Goal: Task Accomplishment & Management: Use online tool/utility

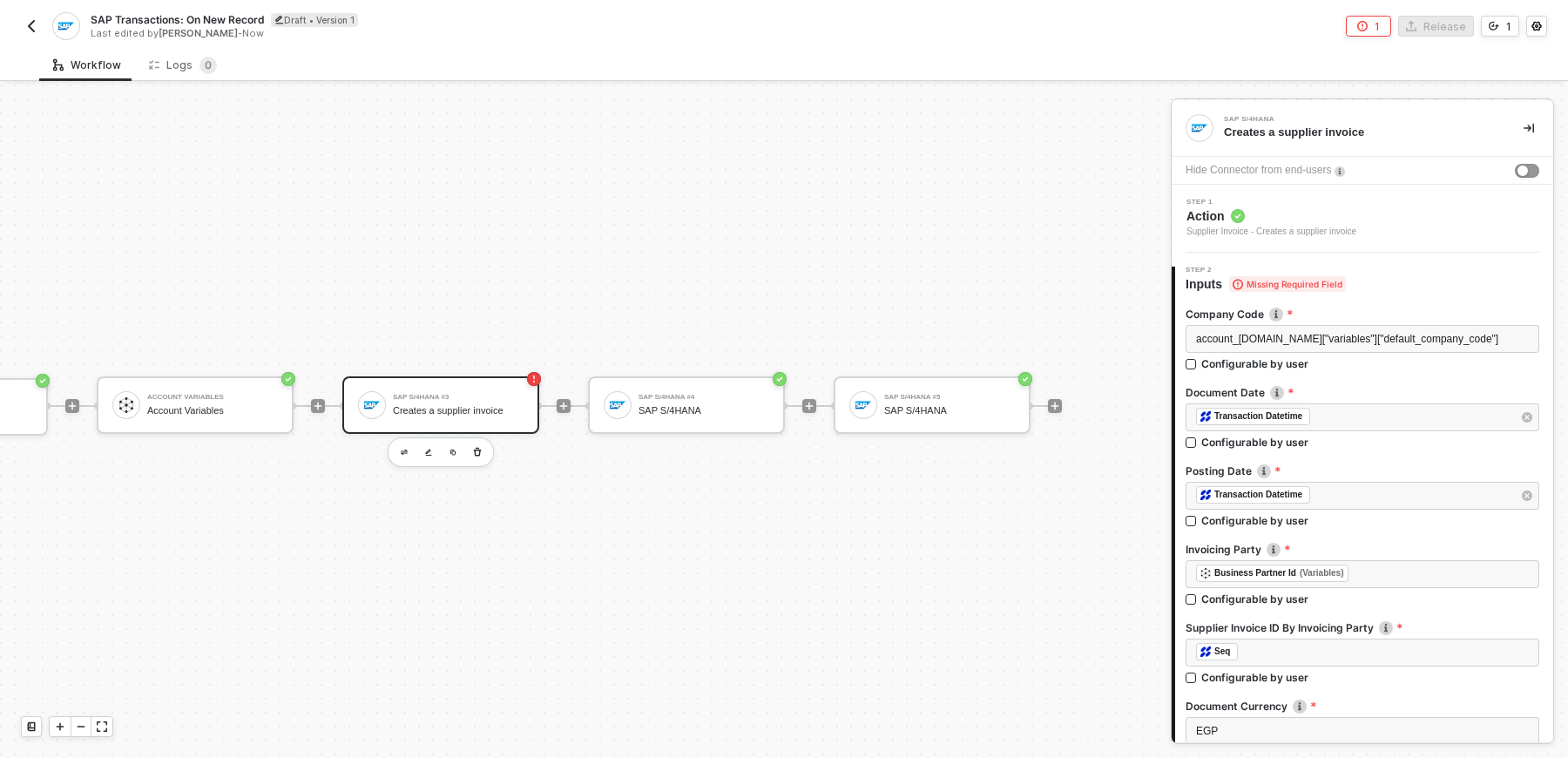
scroll to position [242, 0]
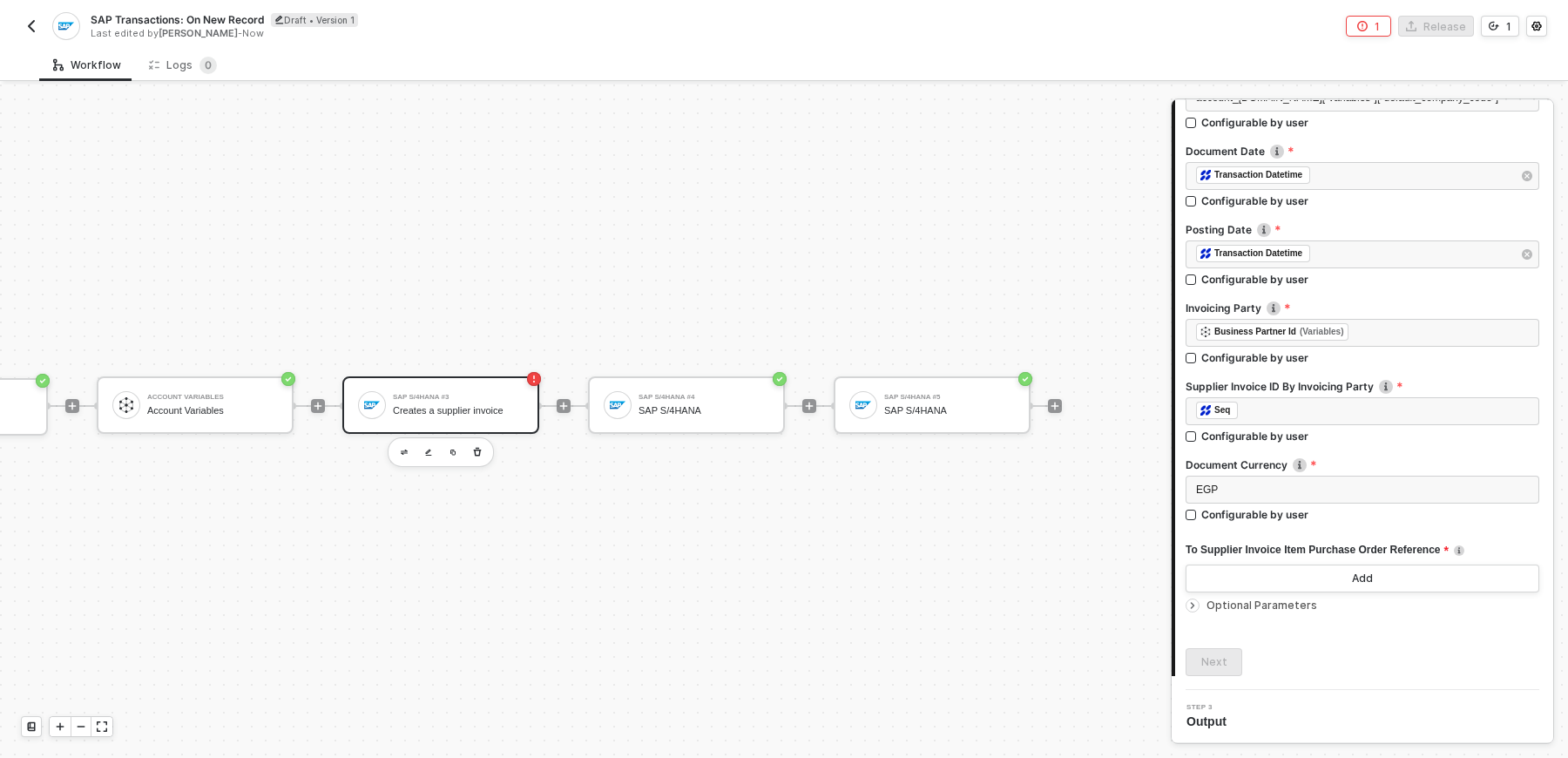
click at [1292, 547] on span "To Supplier Invoice Item Purchase Order Reference" at bounding box center [1317, 550] width 263 height 21
click at [1412, 569] on button "Add" at bounding box center [1363, 579] width 354 height 28
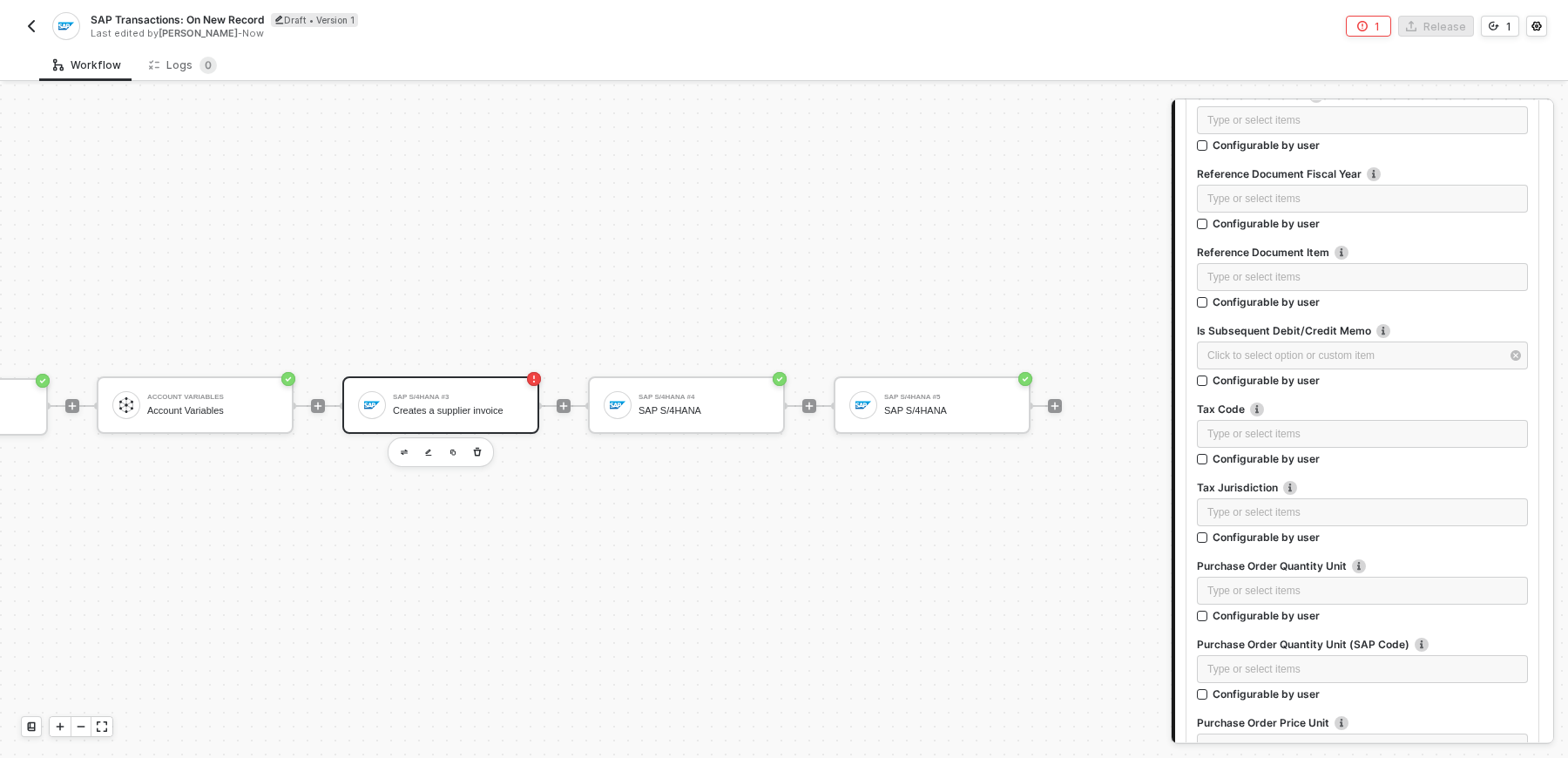
scroll to position [1397, 0]
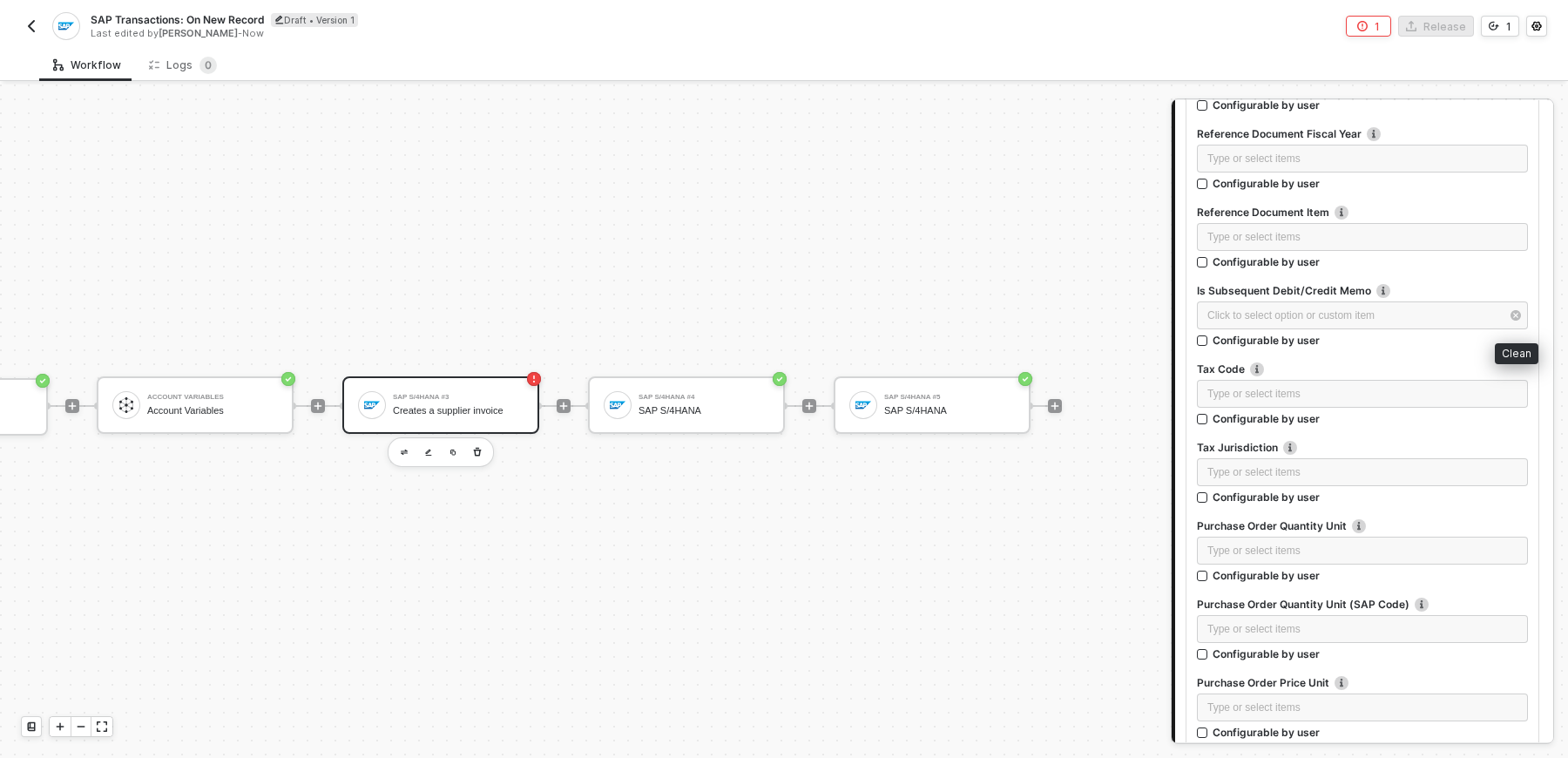
click at [1521, 310] on icon "button" at bounding box center [1515, 315] width 10 height 10
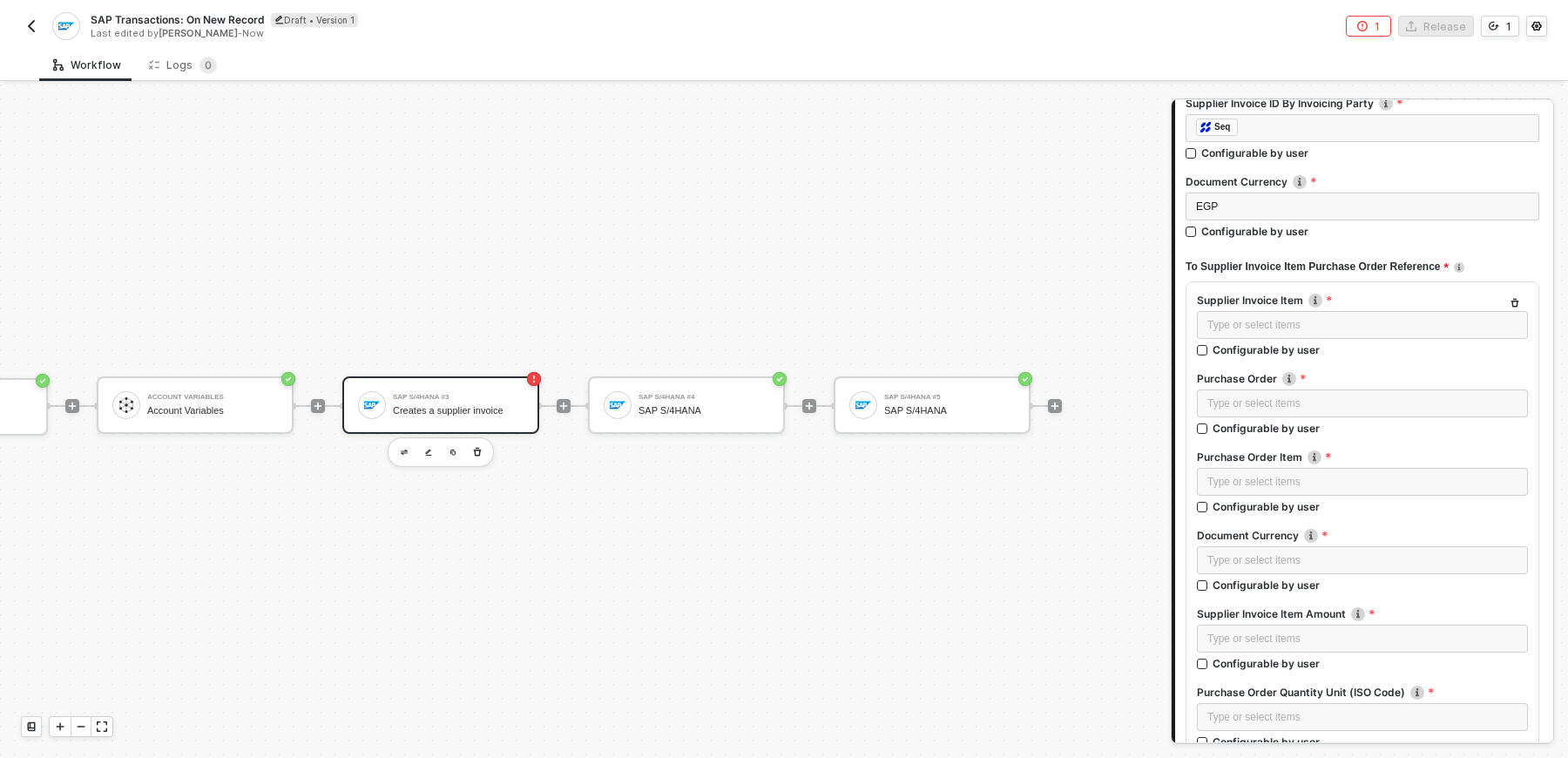
scroll to position [438, 0]
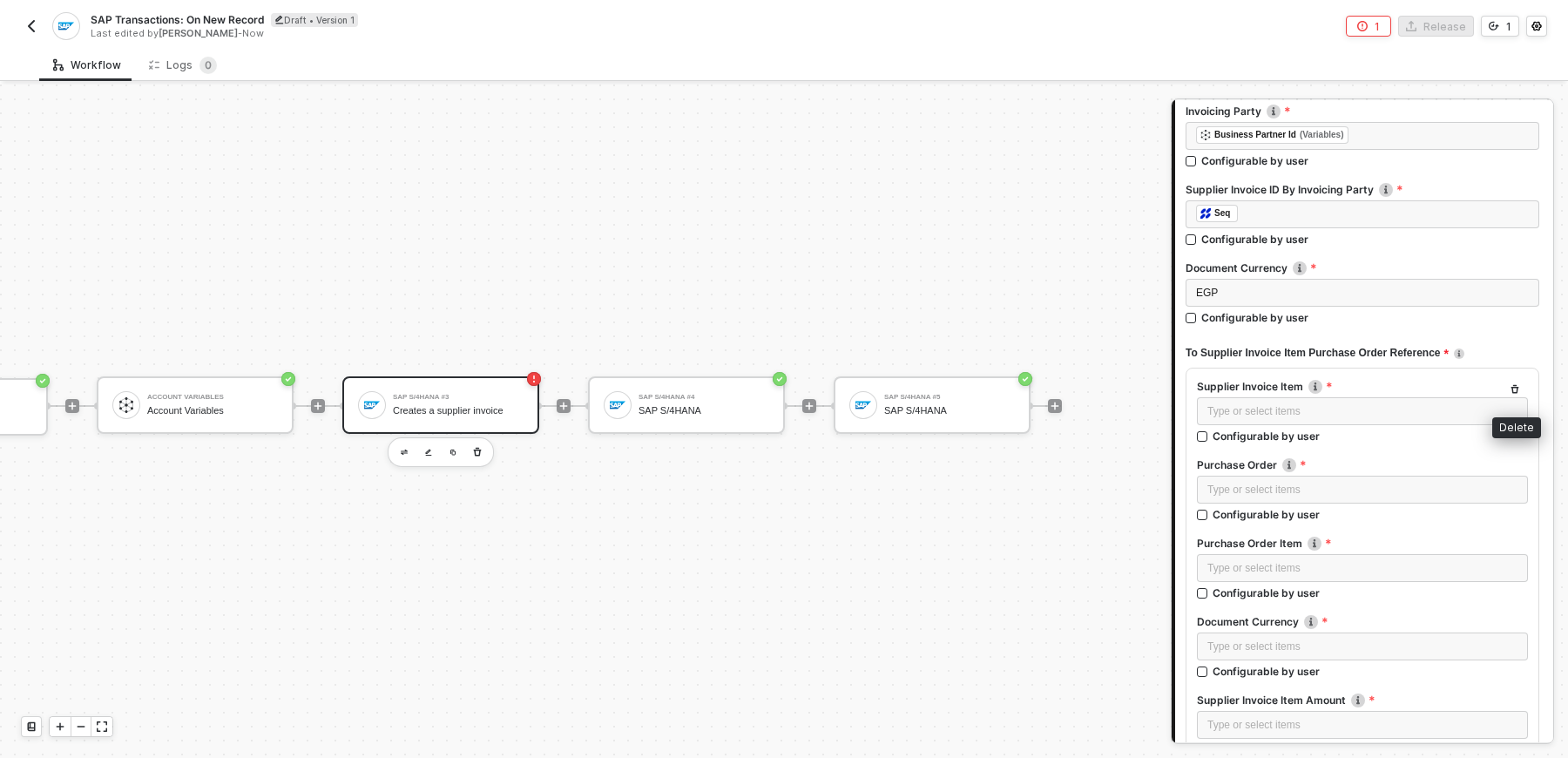
click at [1511, 392] on icon "button" at bounding box center [1515, 389] width 10 height 10
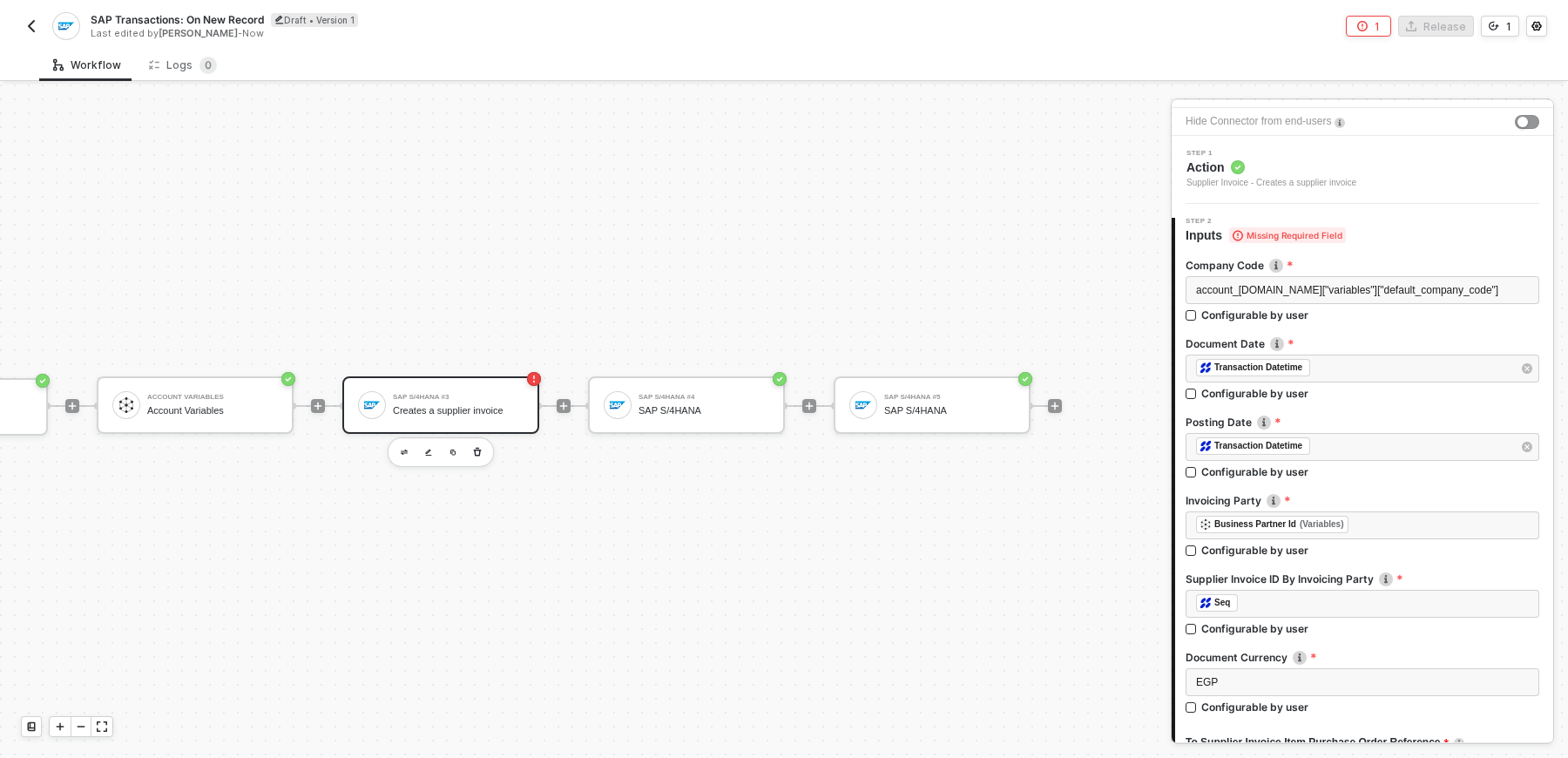
scroll to position [4, 0]
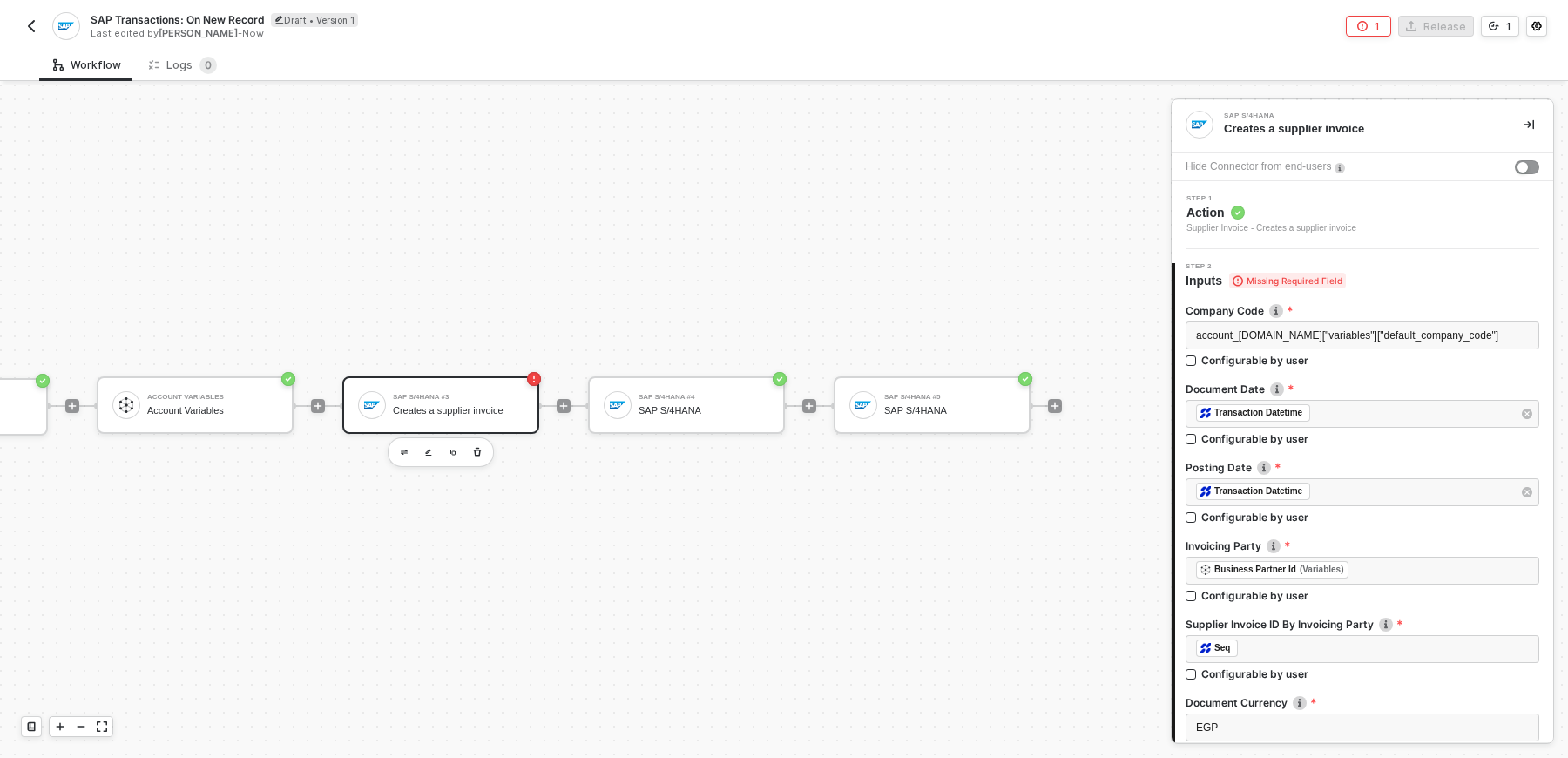
click at [1274, 279] on span "Missing Required Field" at bounding box center [1287, 281] width 117 height 16
click at [1255, 345] on div "account_[DOMAIN_NAME]["variables"]["default_company_code"]" at bounding box center [1363, 335] width 354 height 28
click at [1266, 338] on span "account_[DOMAIN_NAME]["variables"]["default_company_code"]" at bounding box center [1347, 335] width 302 height 12
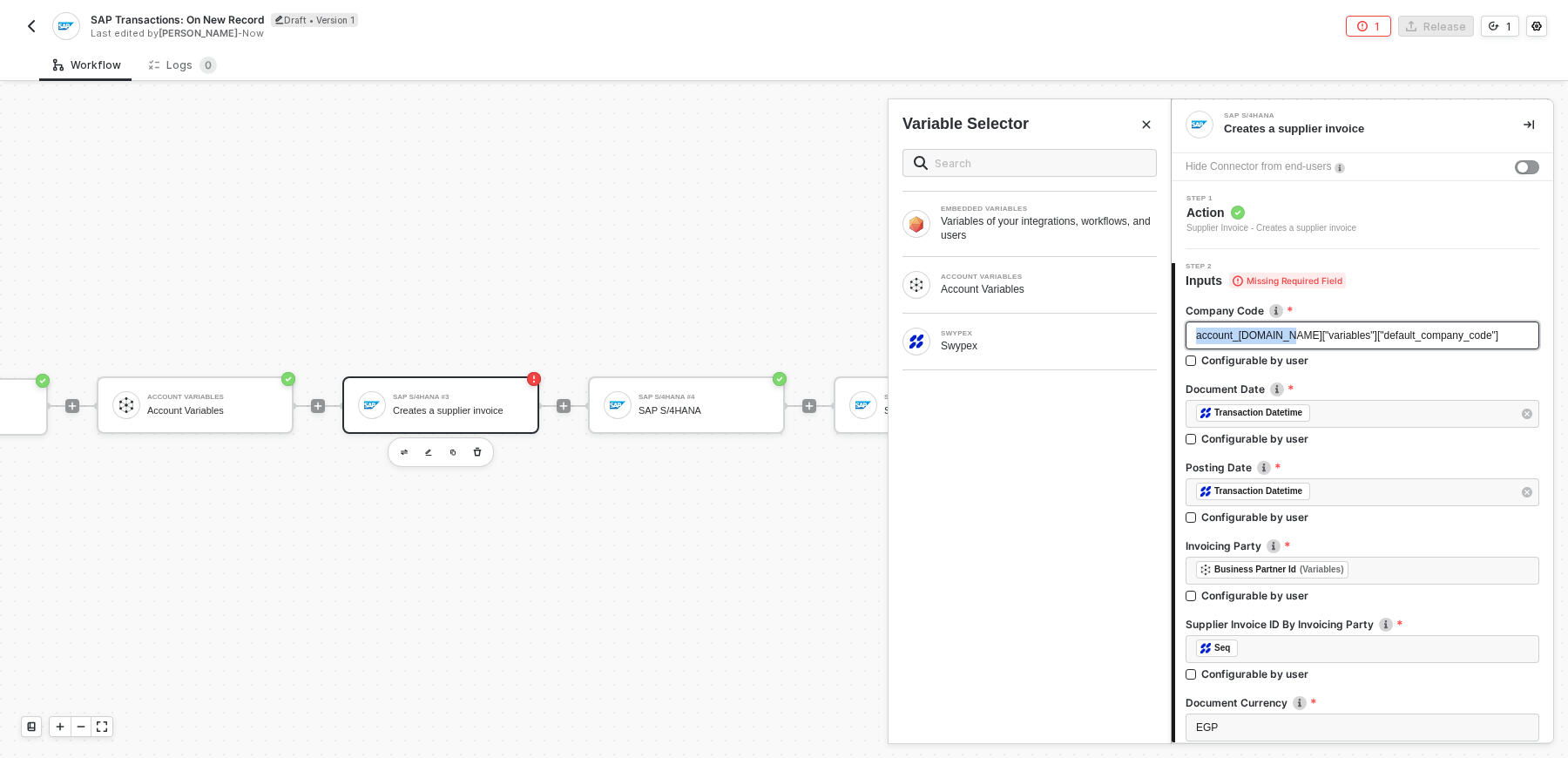
click at [1266, 338] on span "account_[DOMAIN_NAME]["variables"]["default_company_code"]" at bounding box center [1347, 335] width 302 height 12
click at [1329, 346] on div "Type or select items ﻿" at bounding box center [1363, 335] width 354 height 28
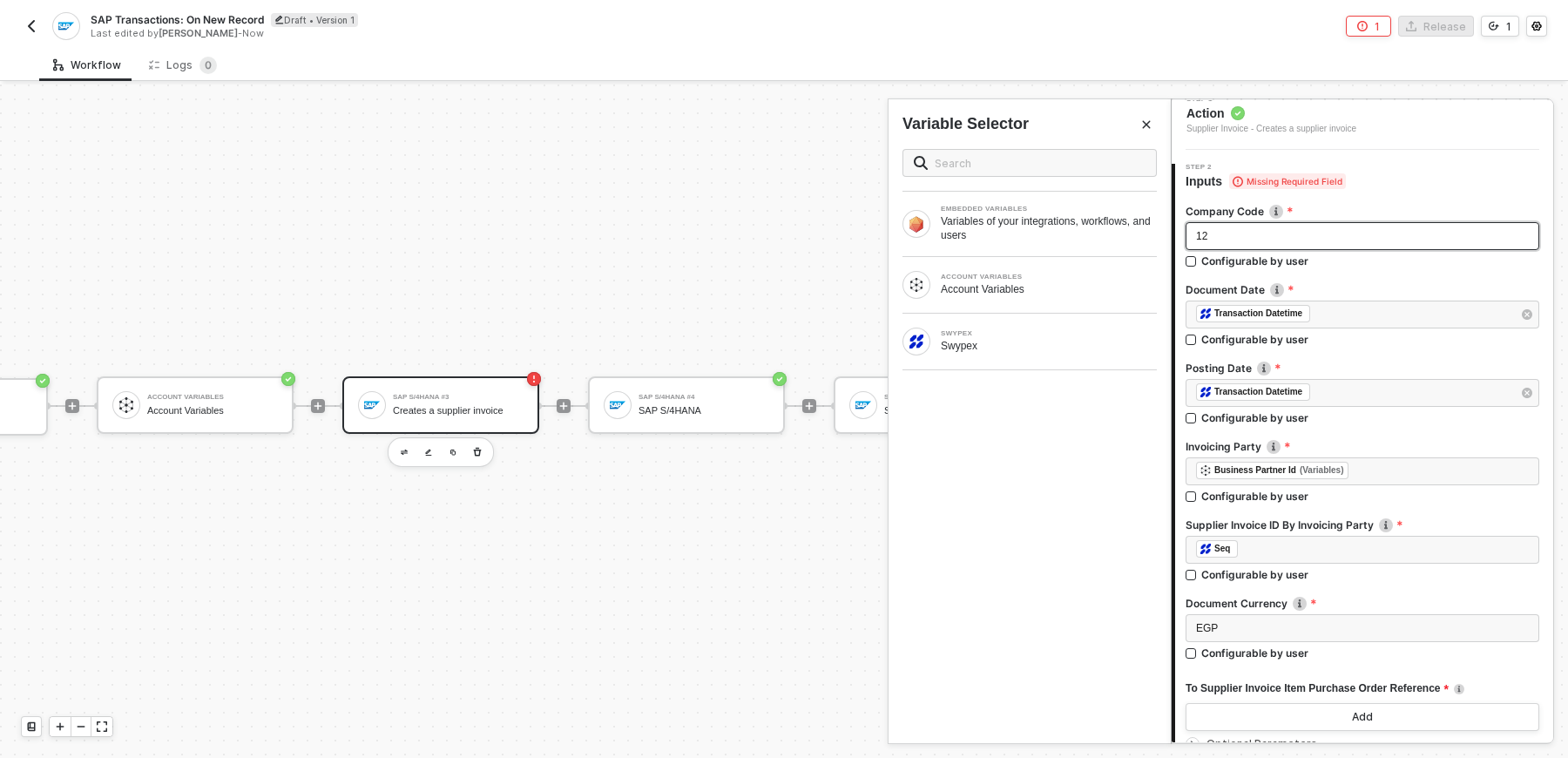
scroll to position [108, 0]
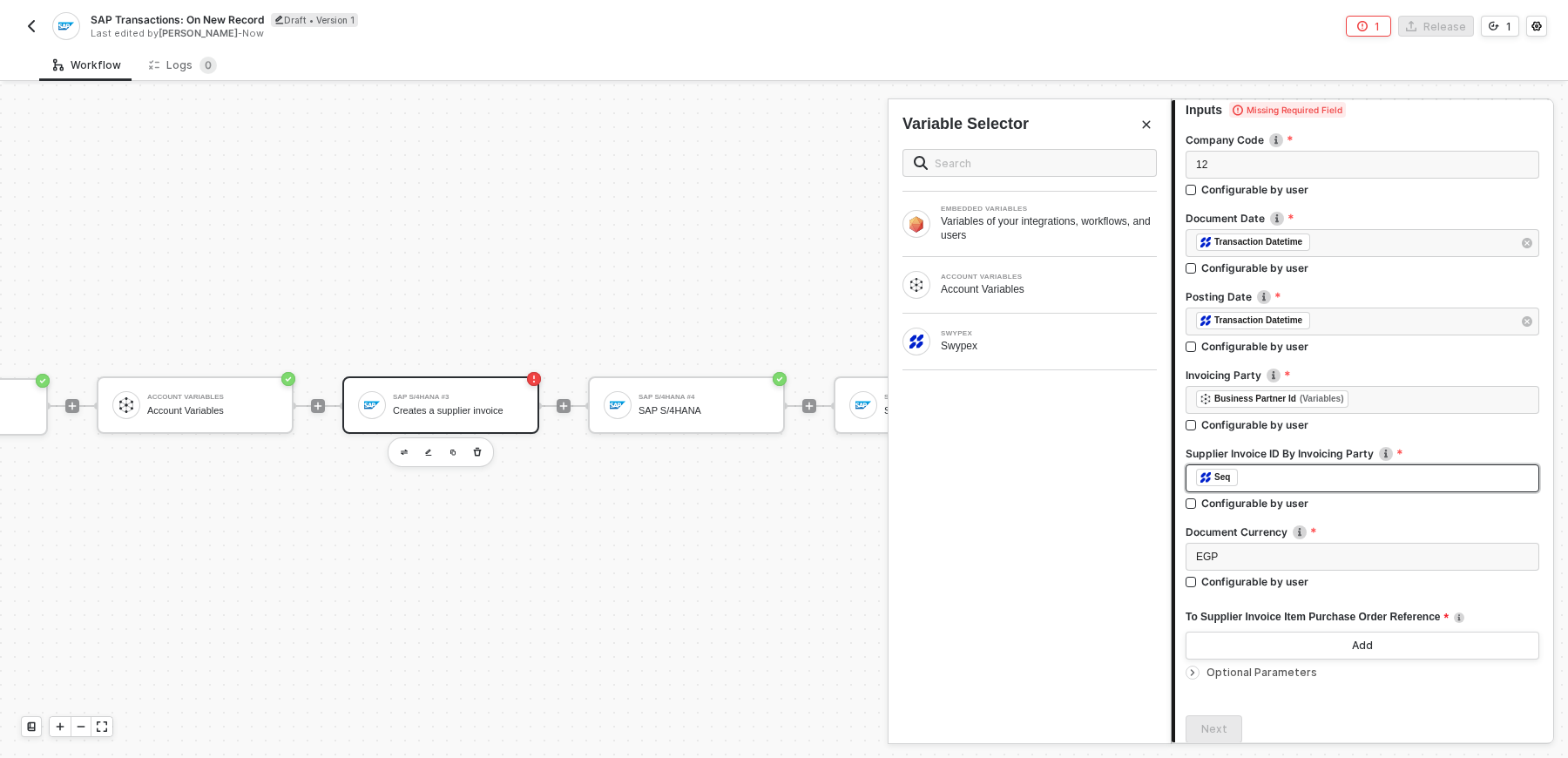
click at [1373, 489] on div "﻿ ﻿ Seq ﻿" at bounding box center [1363, 478] width 354 height 28
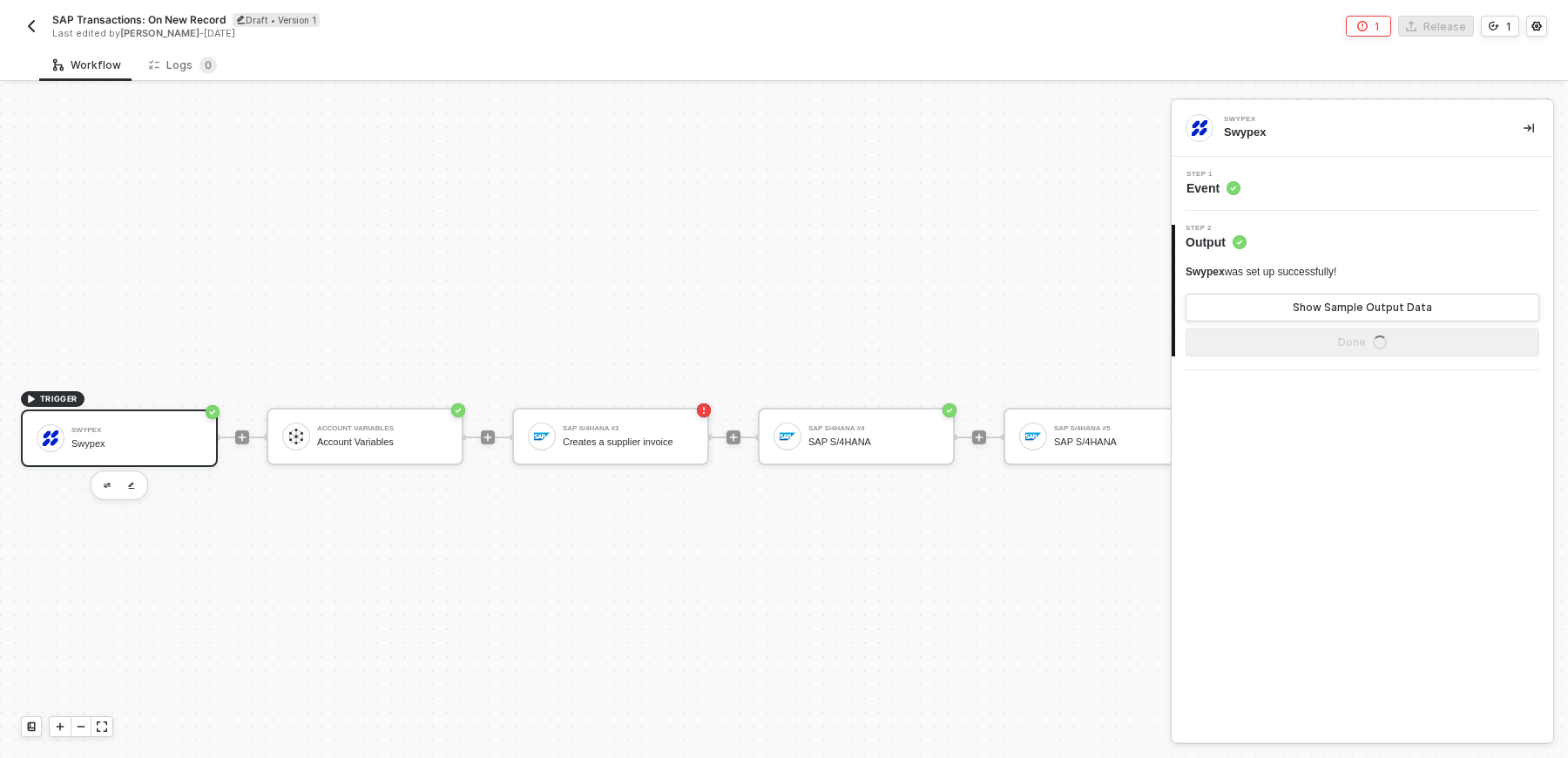
scroll to position [32, 0]
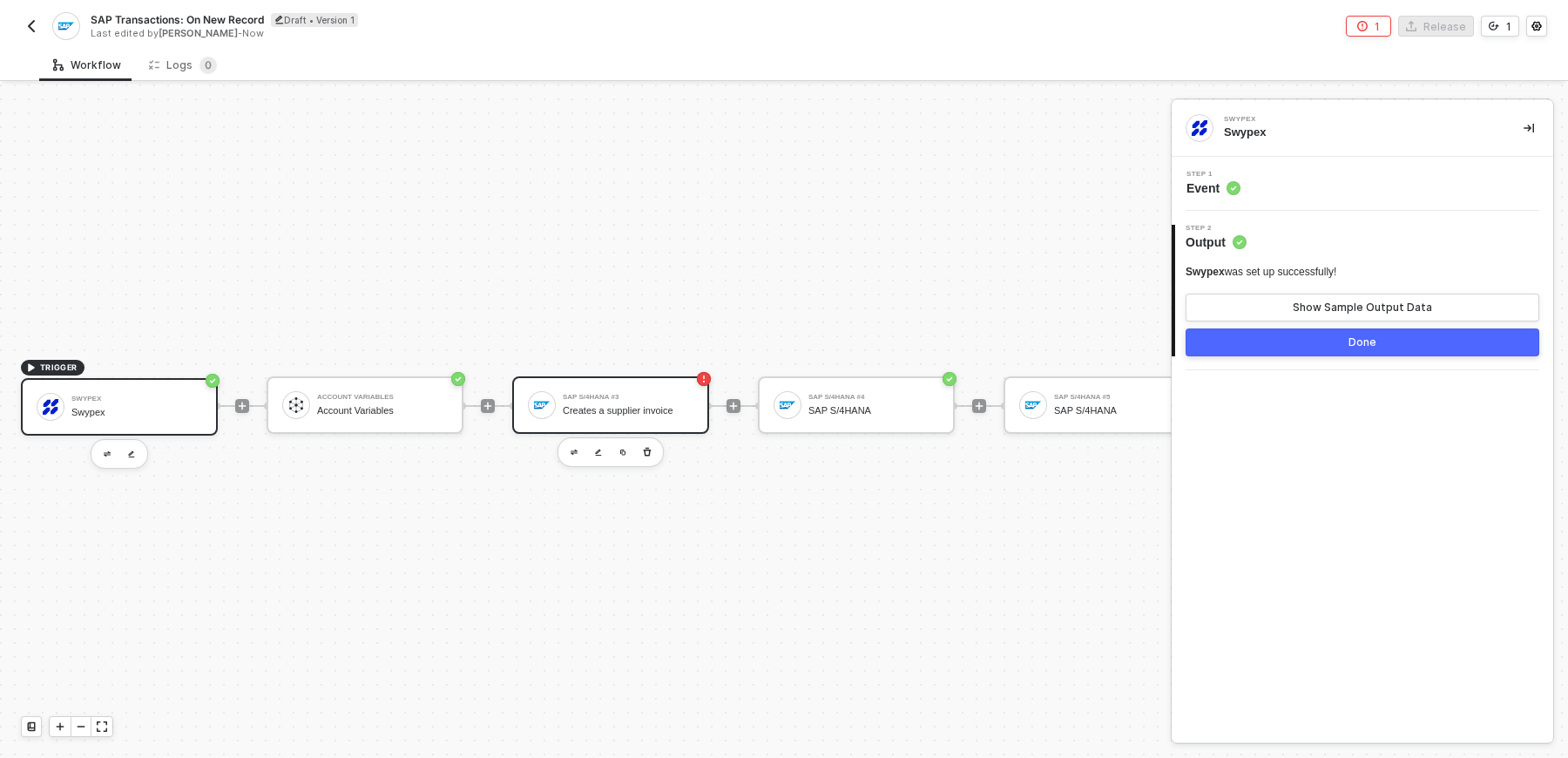
click at [584, 394] on div "SAP S/4HANA #3" at bounding box center [628, 398] width 131 height 7
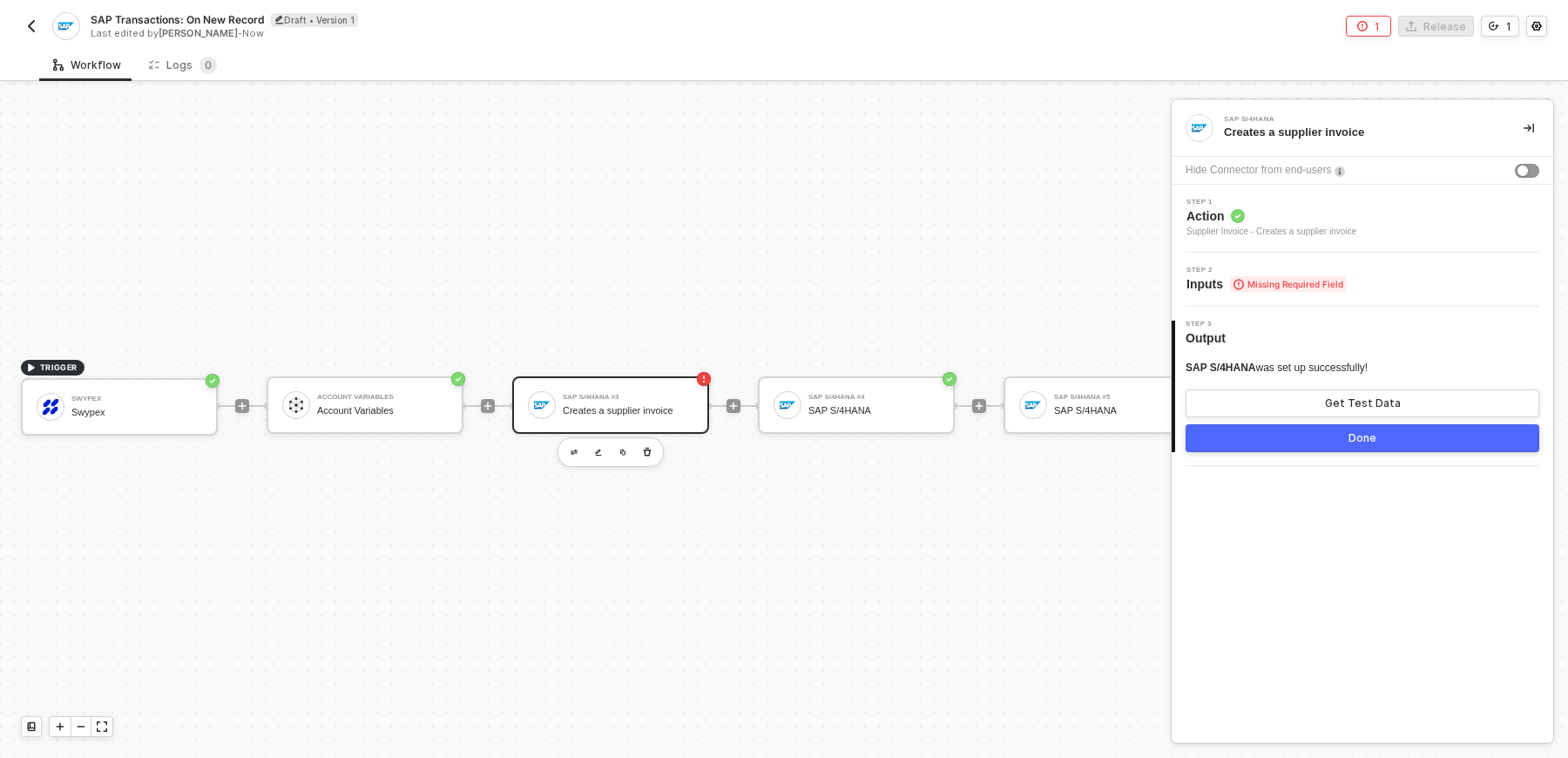
click at [1268, 268] on span "Step 2" at bounding box center [1267, 270] width 161 height 7
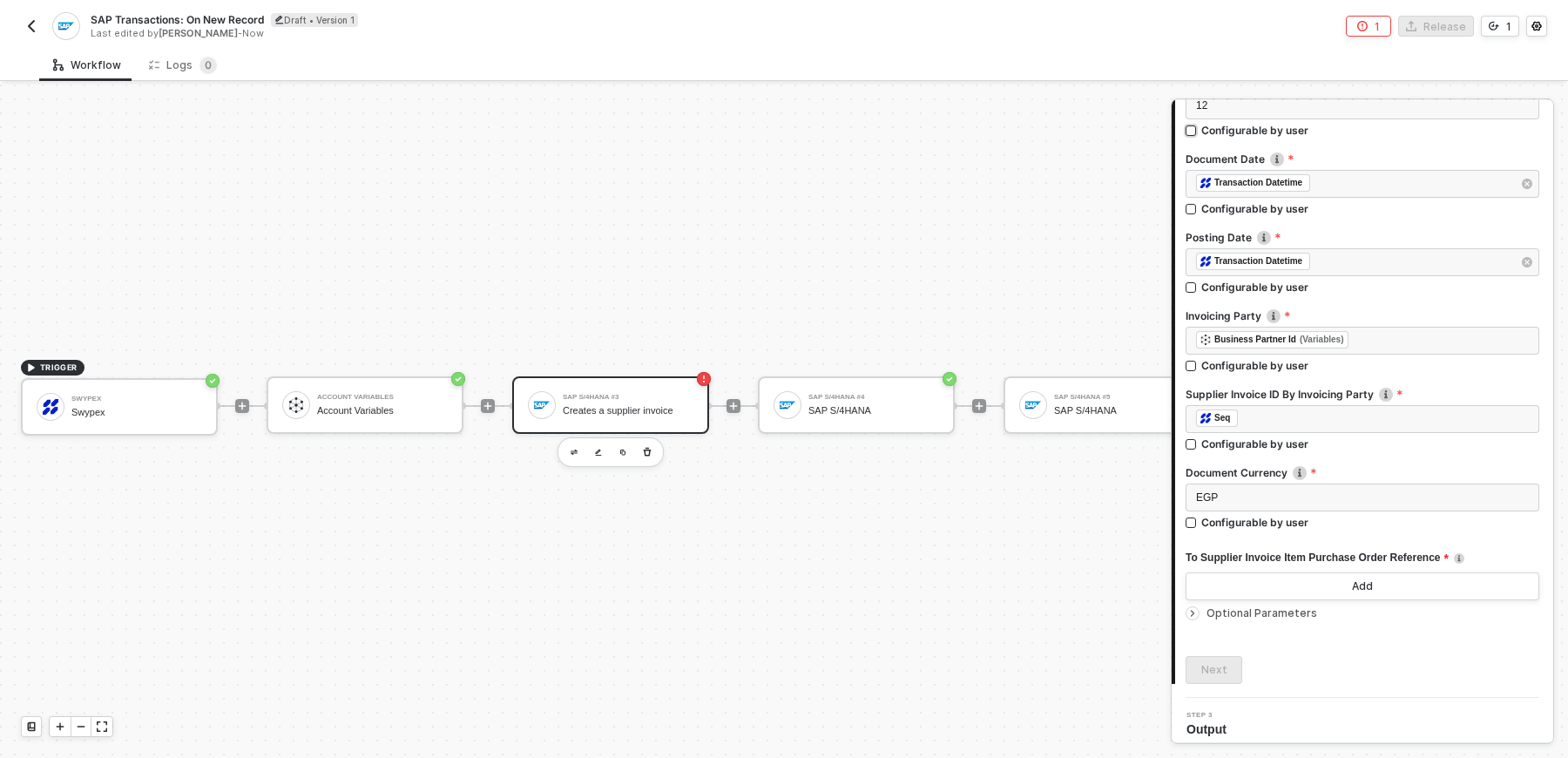
scroll to position [241, 0]
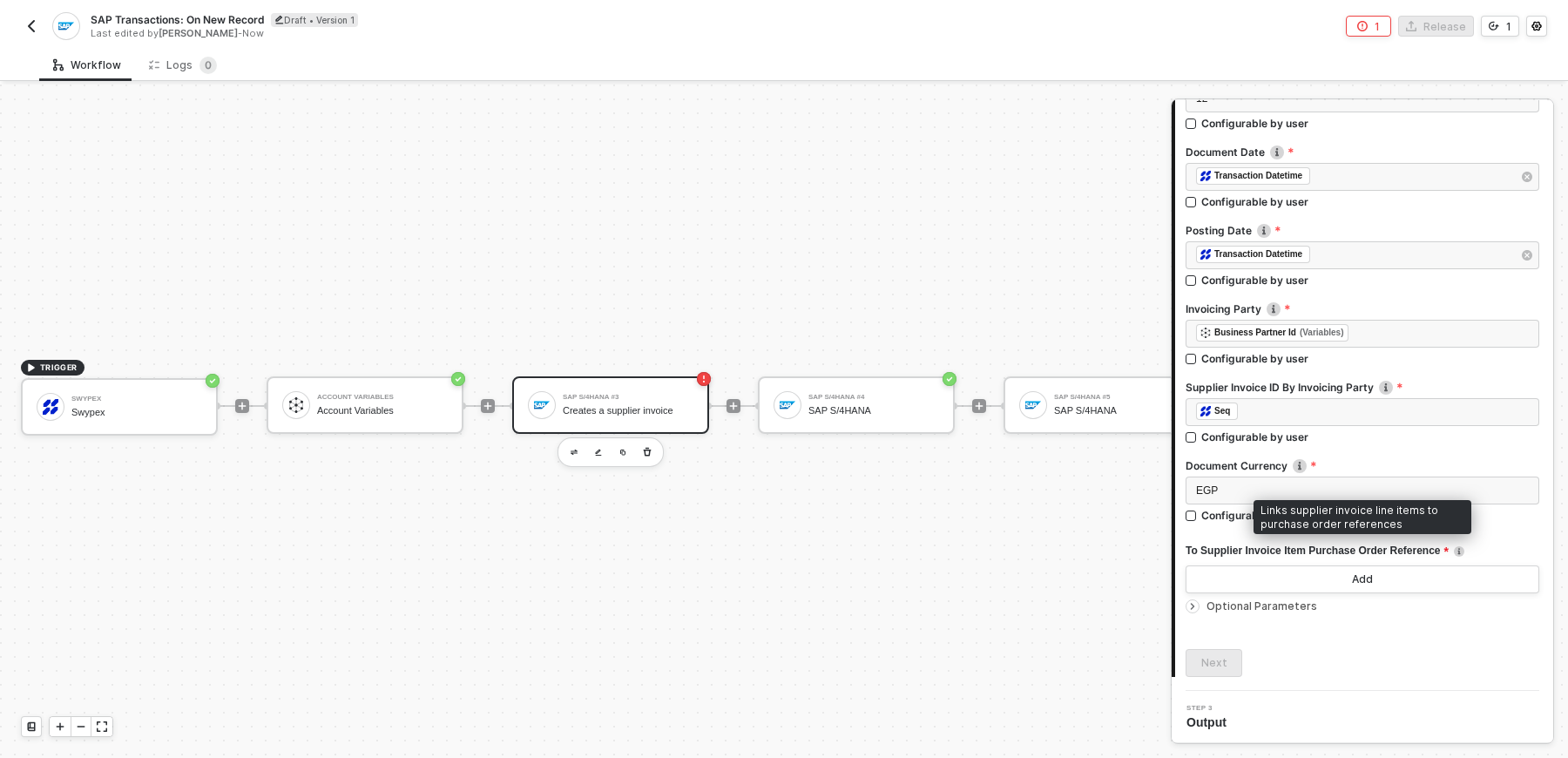
click at [1465, 547] on img at bounding box center [1458, 551] width 10 height 10
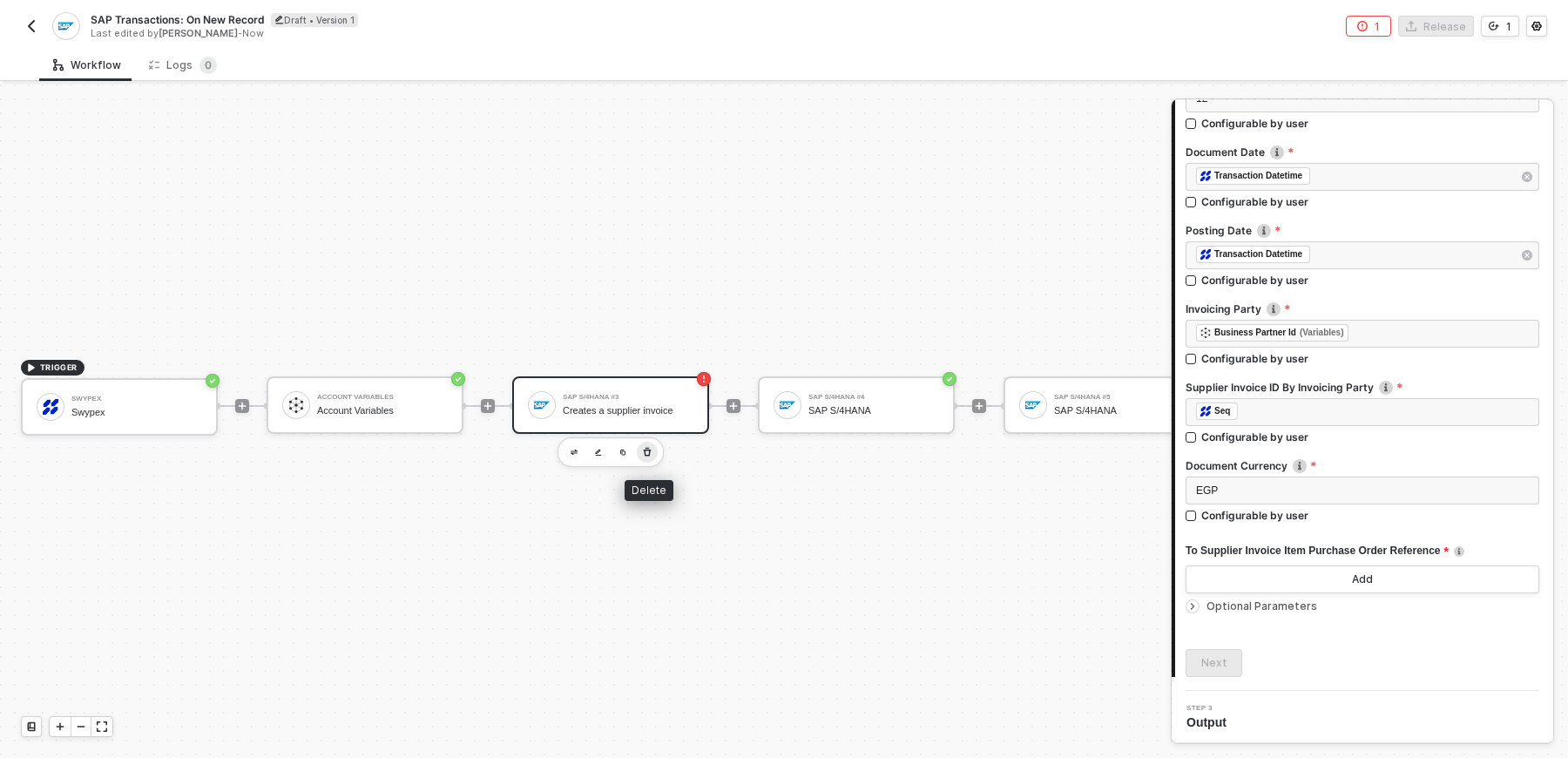
click at [647, 455] on icon "button" at bounding box center [647, 451] width 10 height 14
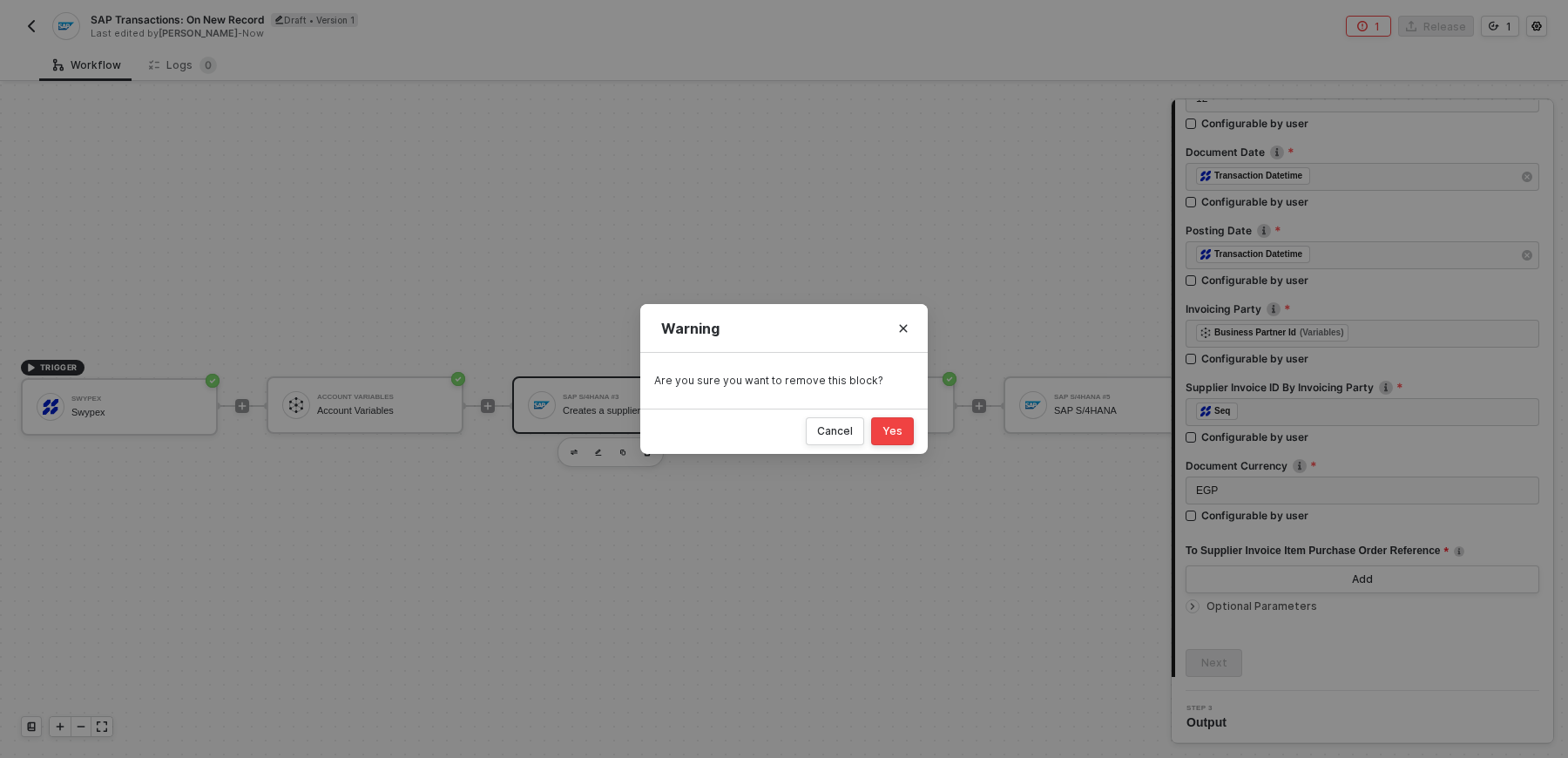
click at [892, 434] on div "Yes" at bounding box center [893, 431] width 20 height 14
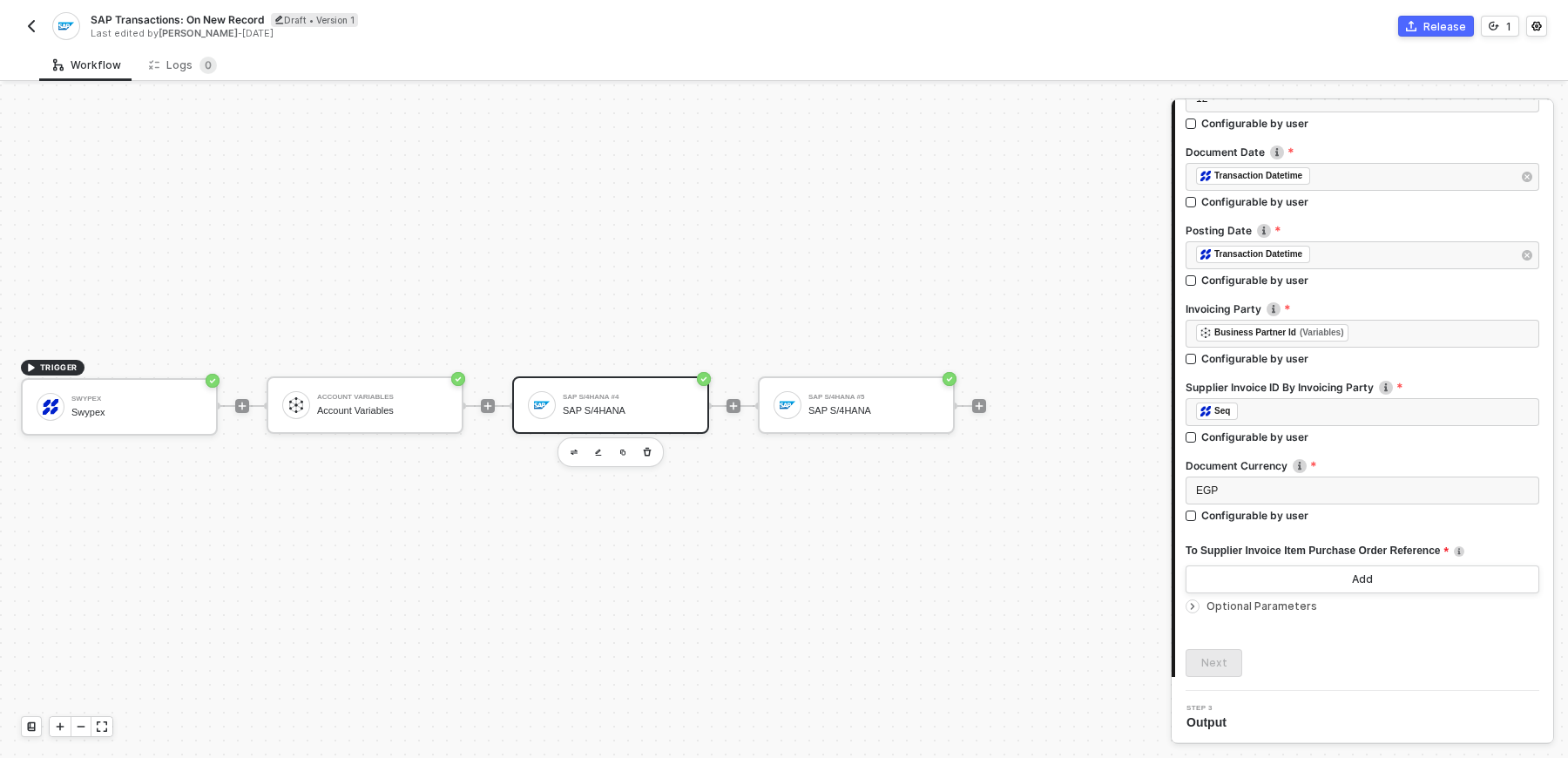
scroll to position [0, 0]
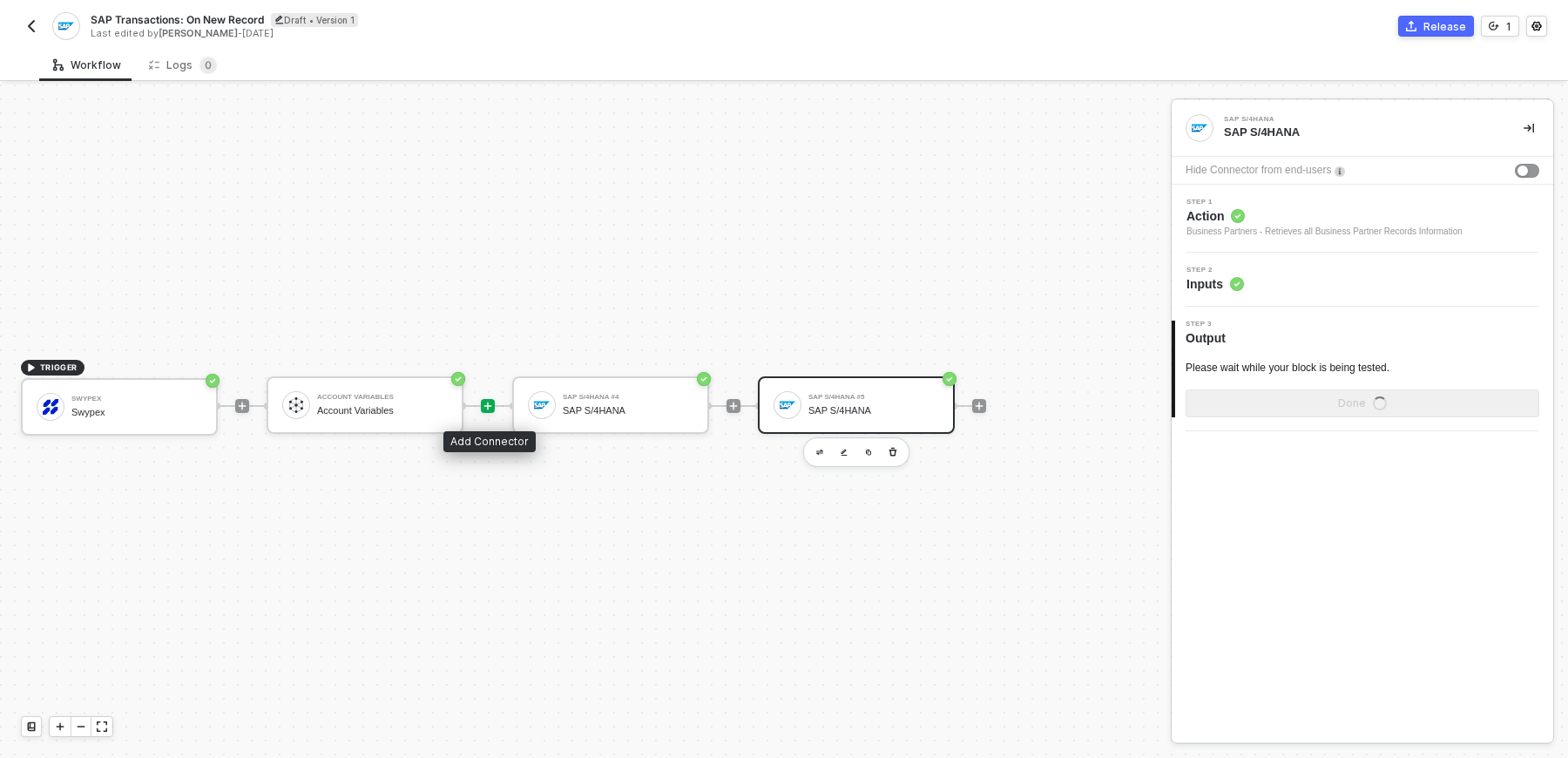
click at [483, 405] on icon "icon-play" at bounding box center [488, 405] width 10 height 10
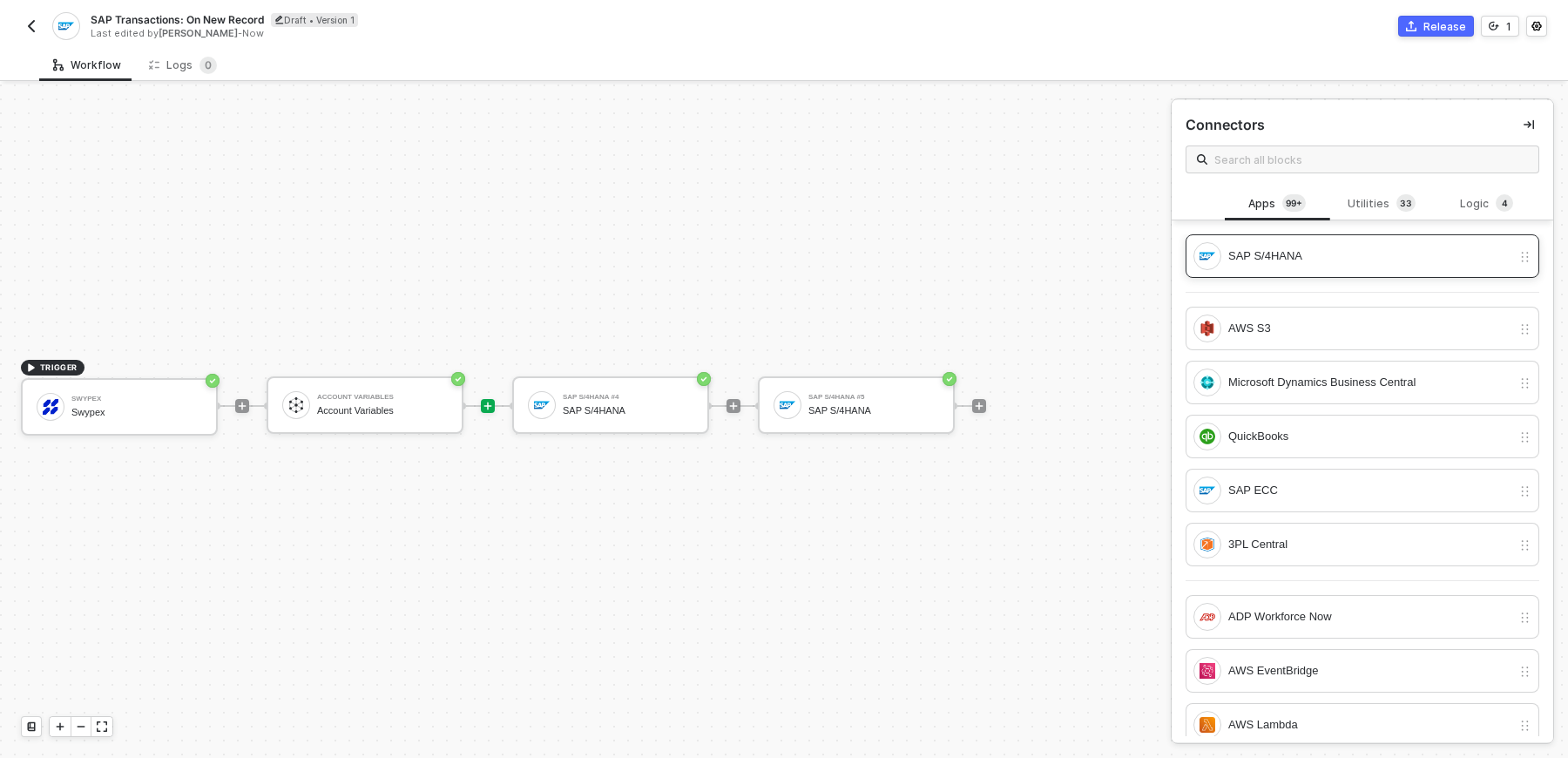
click at [1326, 256] on div "SAP S/4HANA" at bounding box center [1370, 255] width 283 height 20
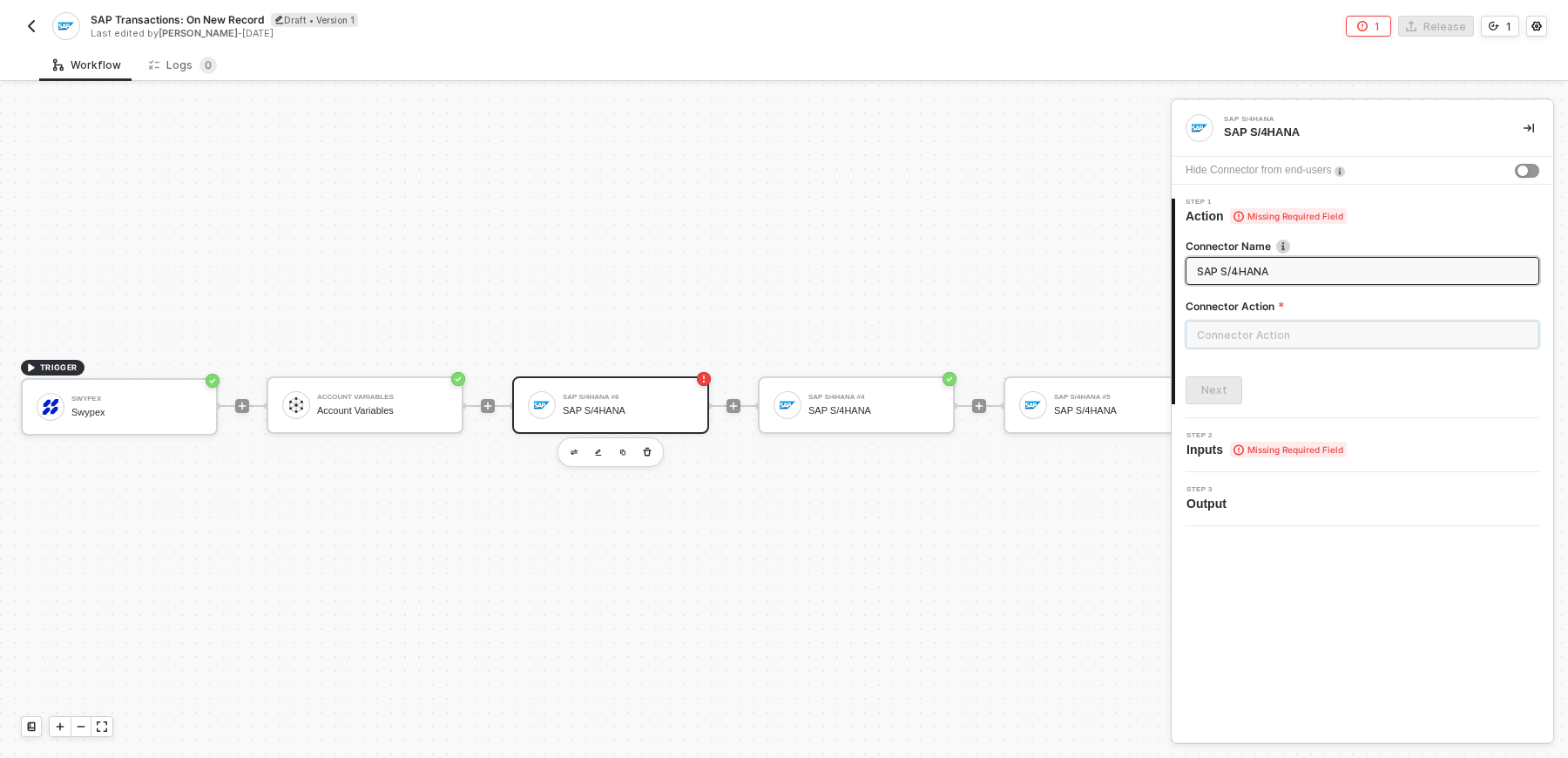
click at [1296, 333] on input "text" at bounding box center [1363, 334] width 354 height 28
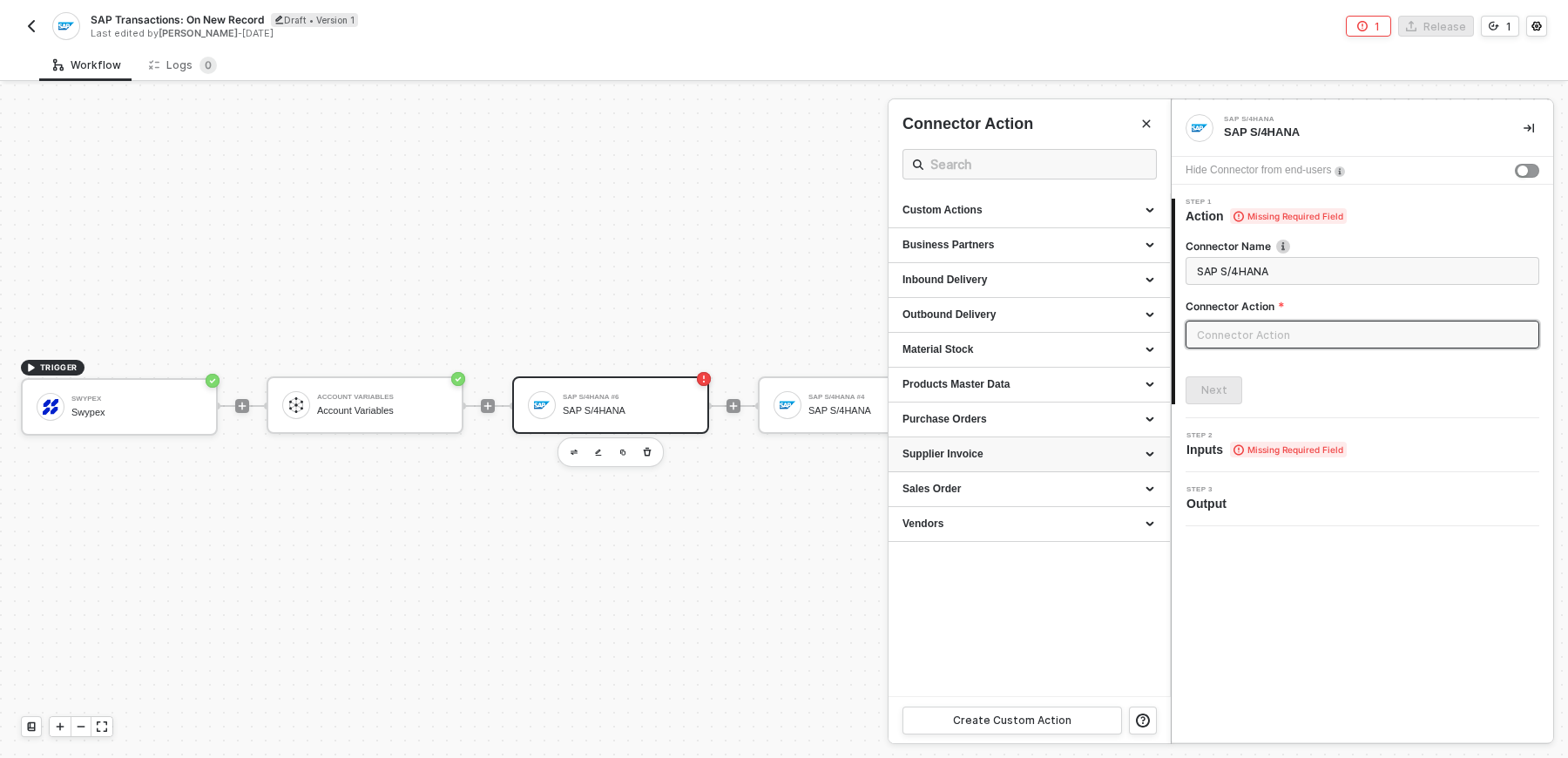
click at [1006, 450] on div "Supplier Invoice" at bounding box center [1029, 454] width 254 height 15
click at [1024, 540] on div "Create a Supplier Invoice Creates a supplier invoice" at bounding box center [1029, 538] width 254 height 29
type input "Creates a supplier invoice"
type input "Supplier Invoice - Create a Supplier Invoice"
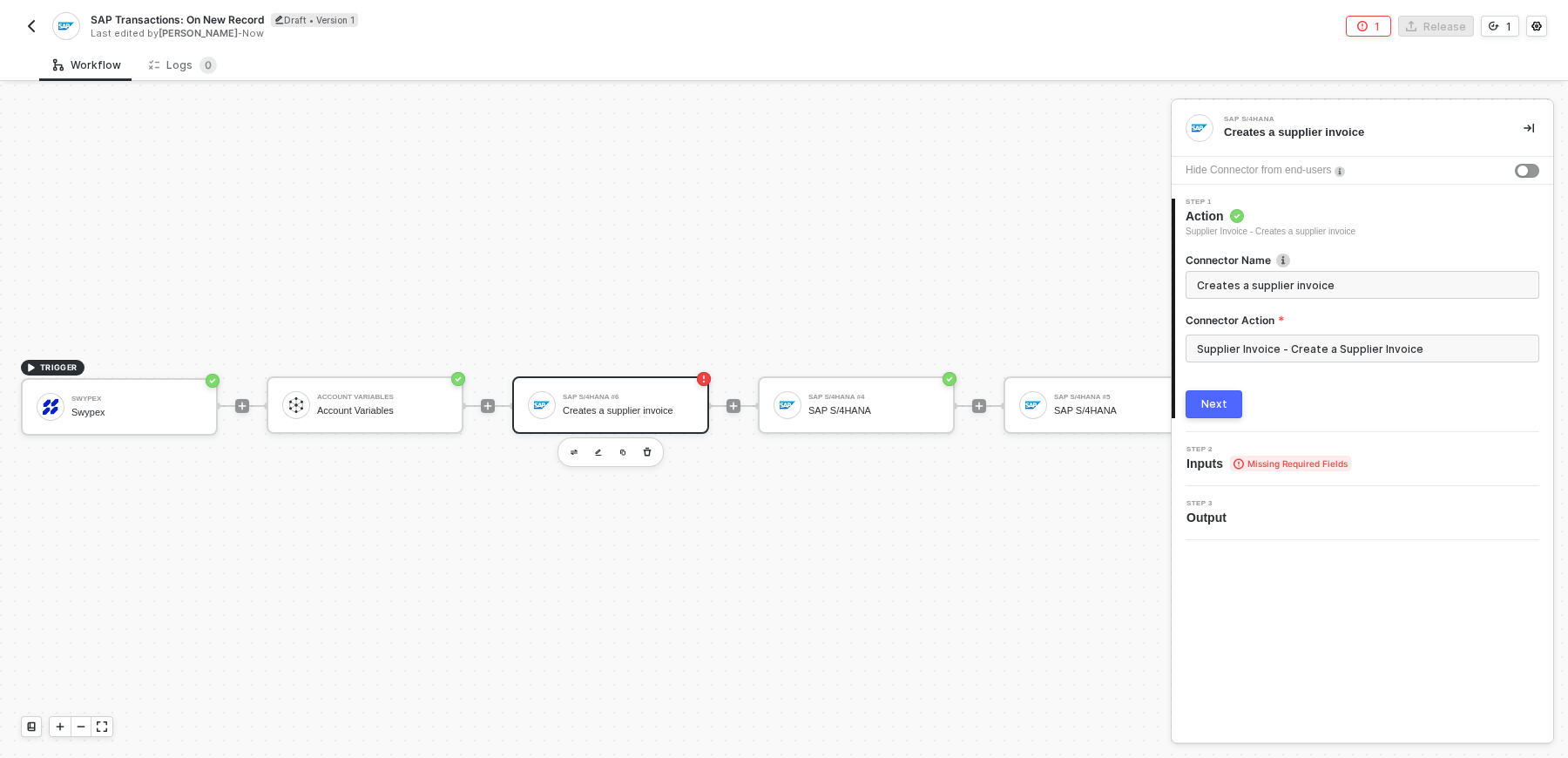
click at [1218, 399] on div "Next" at bounding box center [1214, 404] width 26 height 14
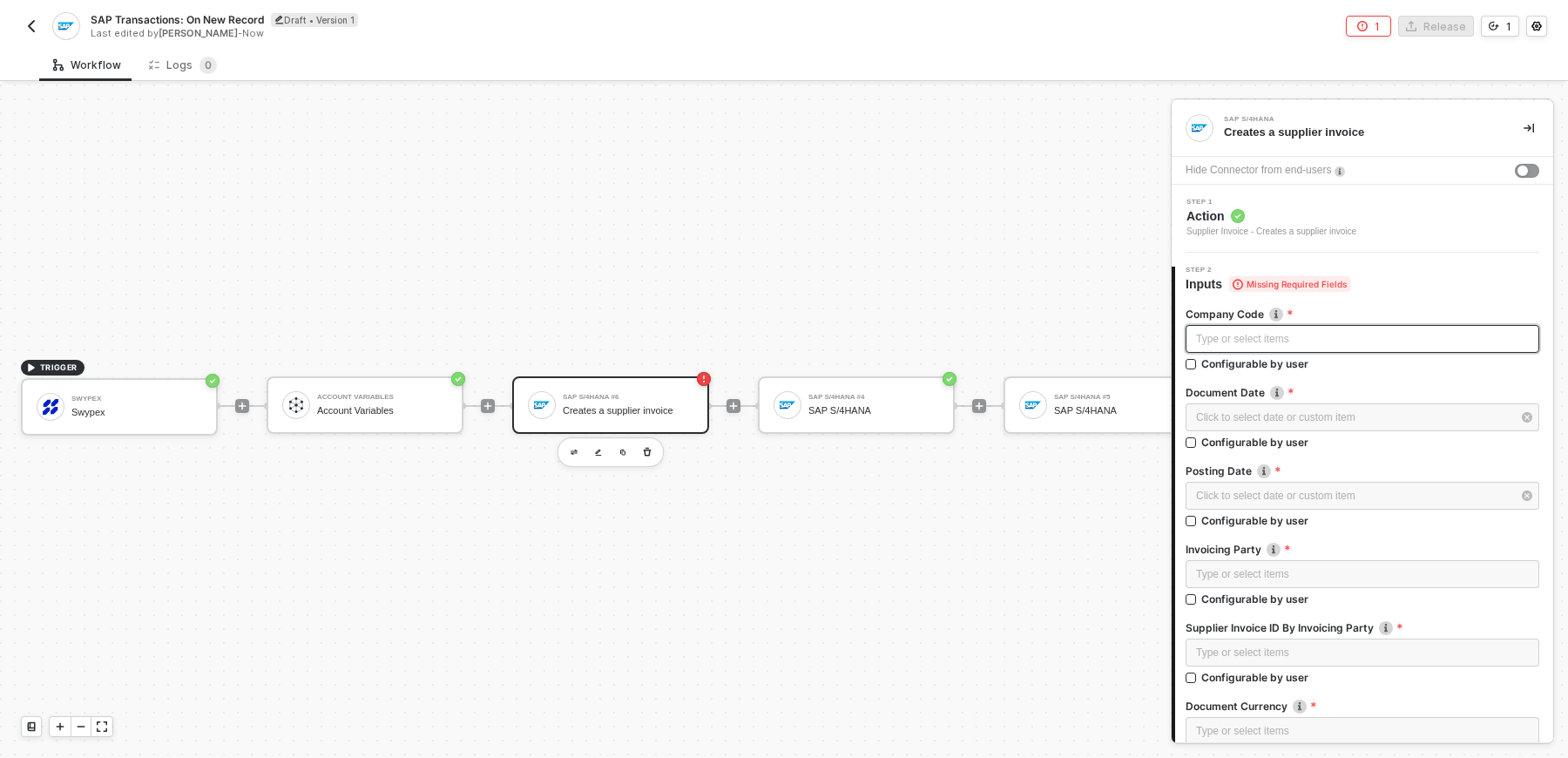
click at [1238, 343] on div "Type or select items ﻿" at bounding box center [1363, 339] width 333 height 17
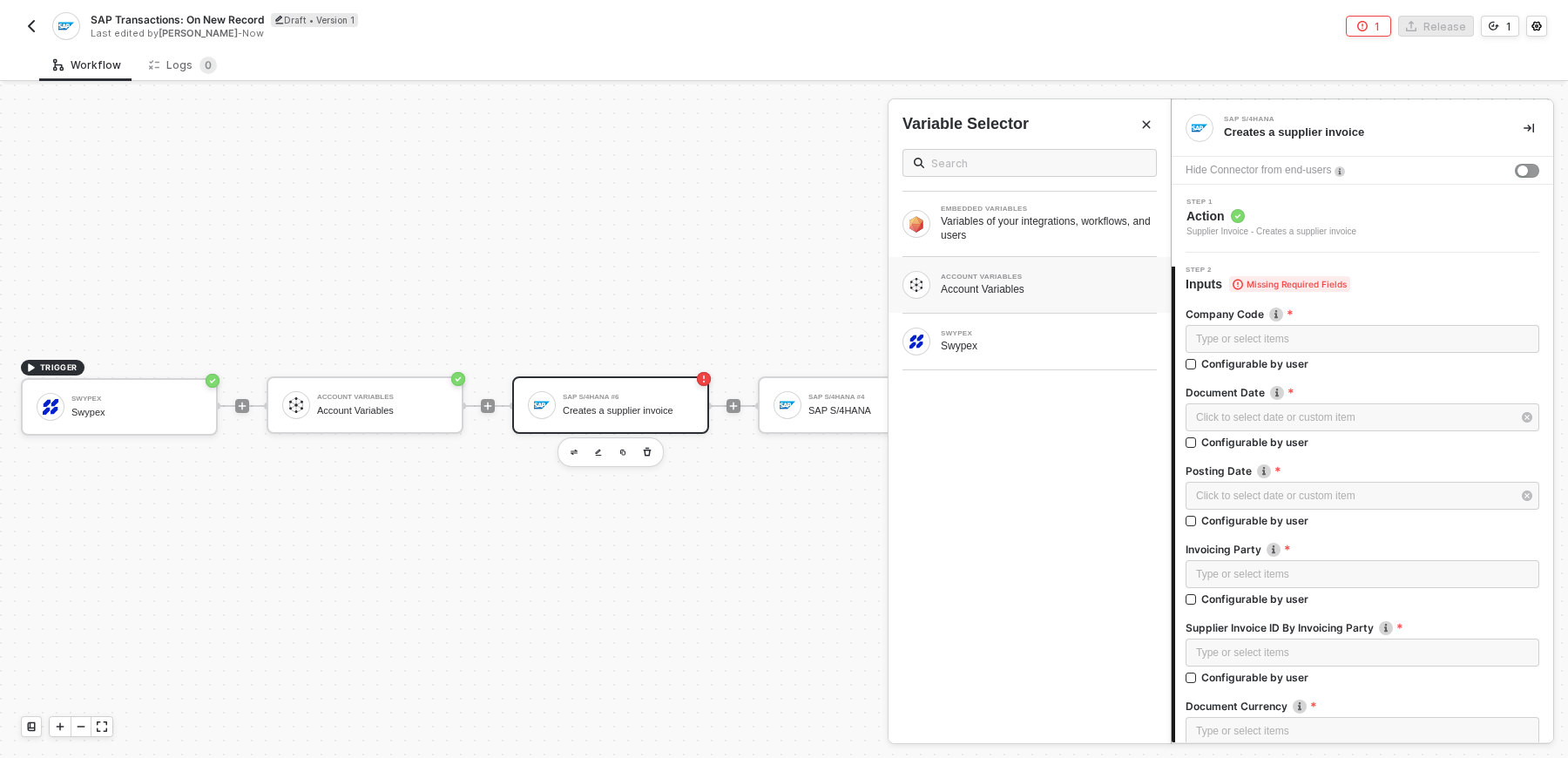
click at [1069, 297] on div "ACCOUNT VARIABLES Account Variables" at bounding box center [1030, 285] width 255 height 28
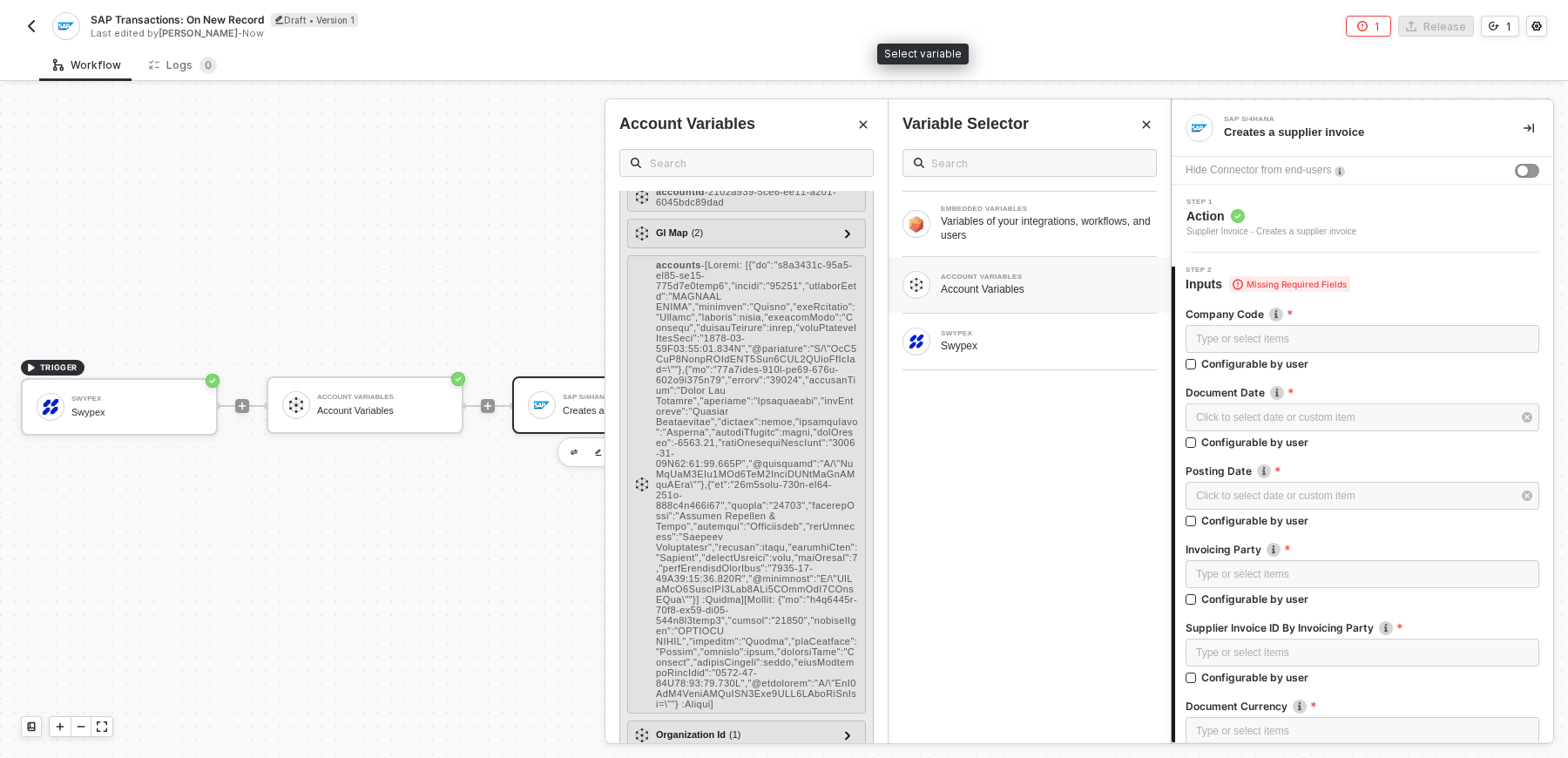
scroll to position [363, 0]
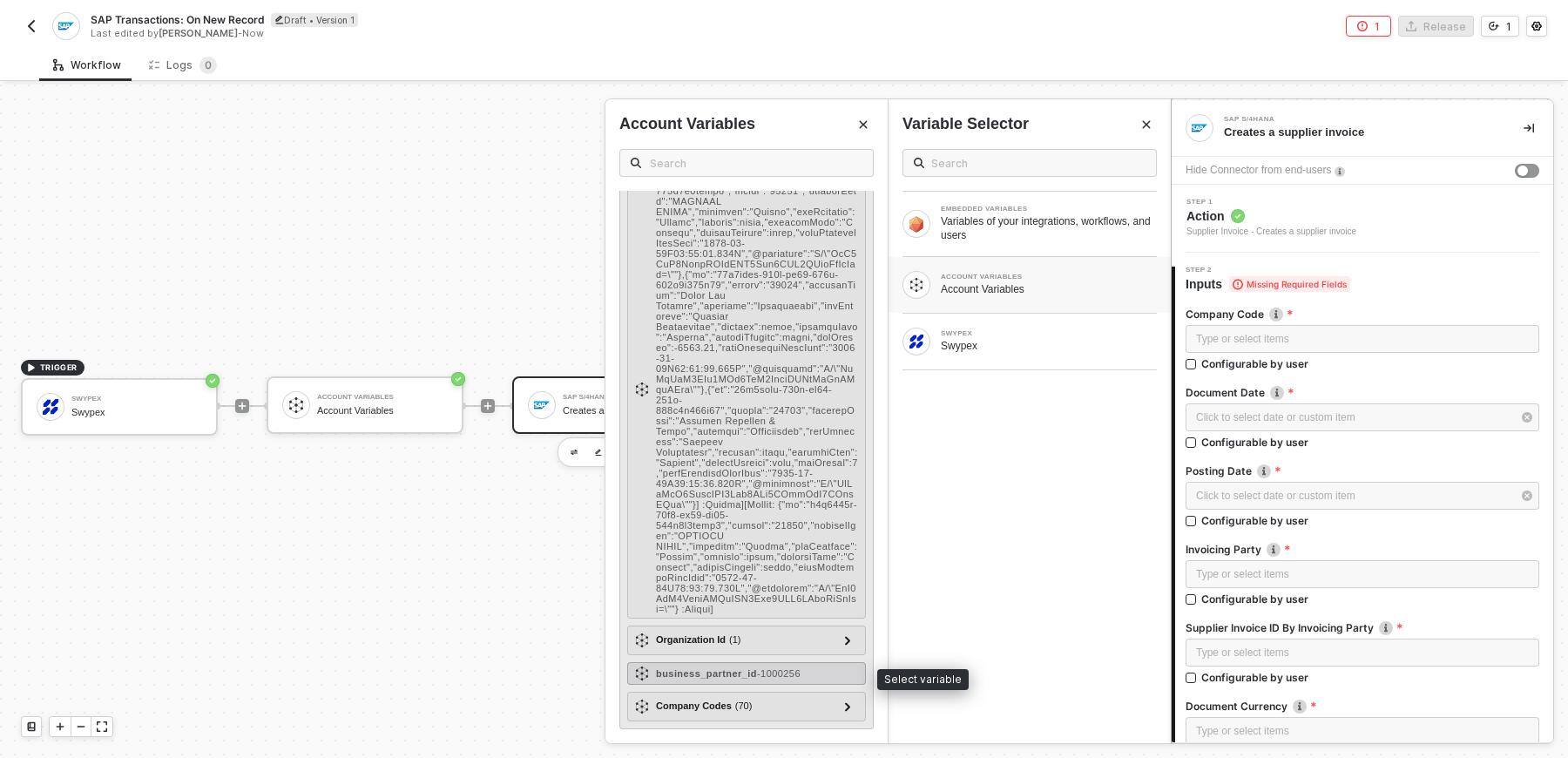
click at [747, 677] on strong "business_partner_id" at bounding box center [706, 673] width 101 height 10
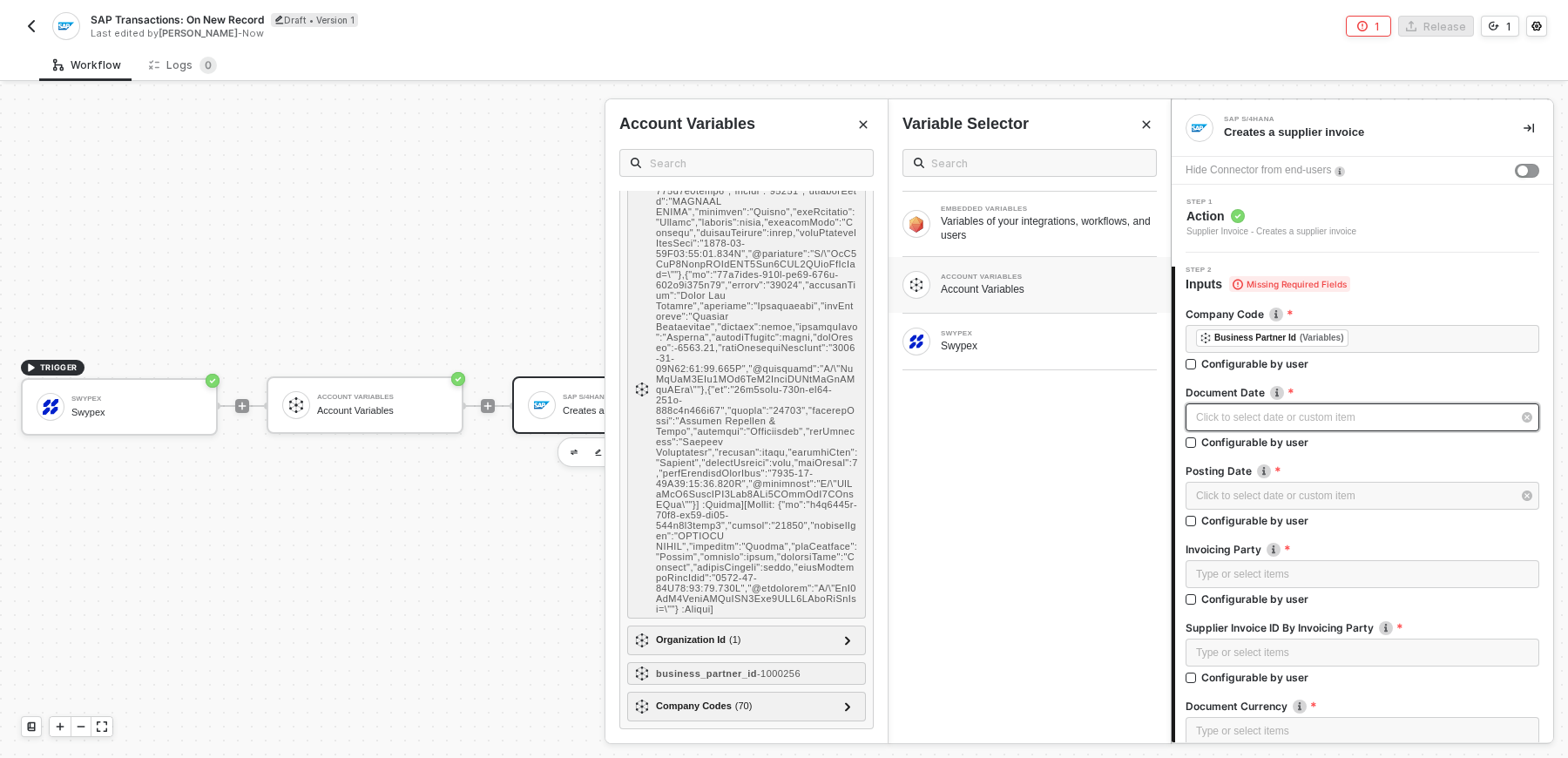
click at [1255, 425] on div "Click to select date or custom item ﻿" at bounding box center [1363, 417] width 354 height 28
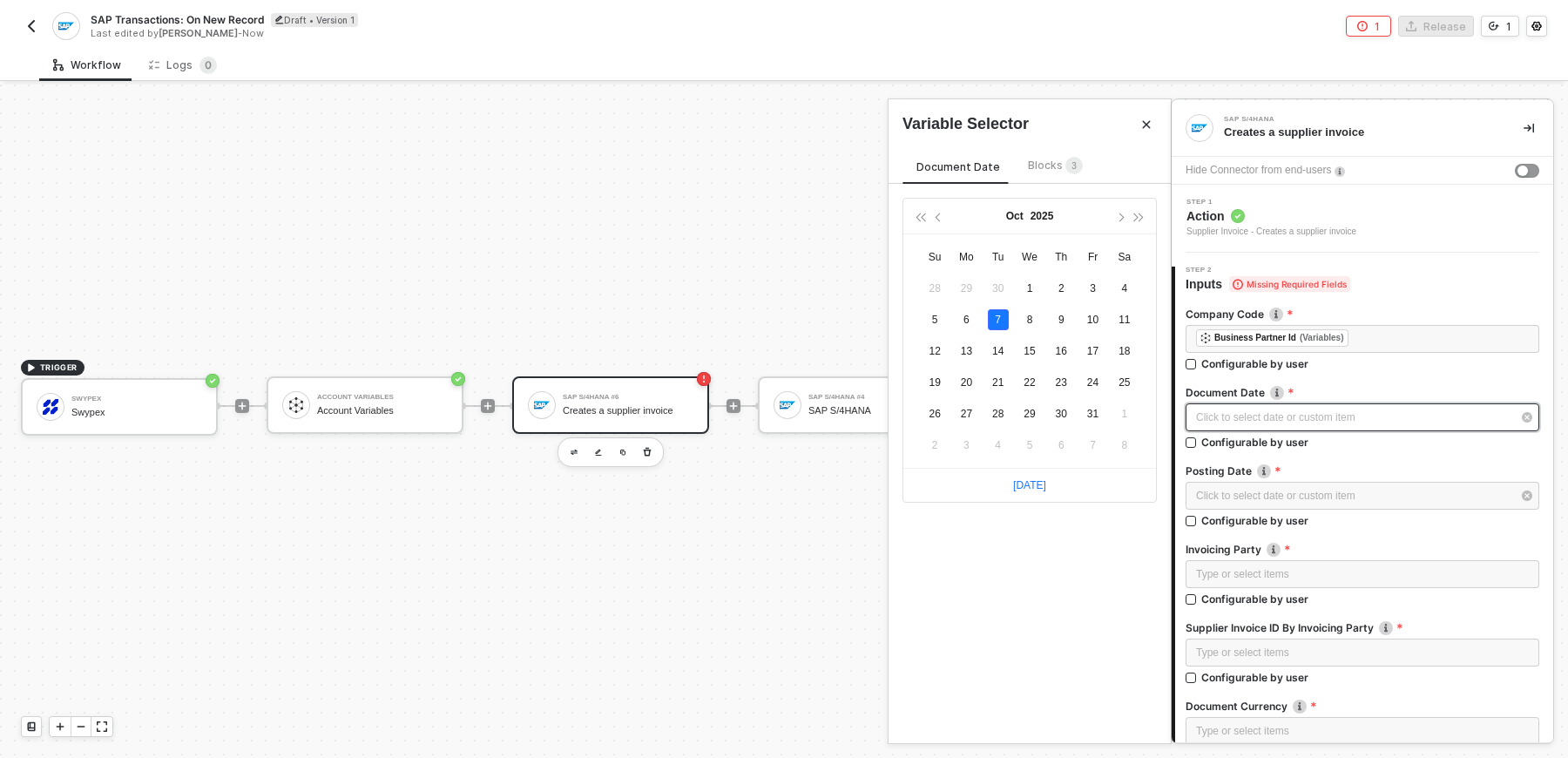
type input "2025-10-07"
click at [1050, 165] on span "Blocks 3" at bounding box center [1055, 165] width 55 height 13
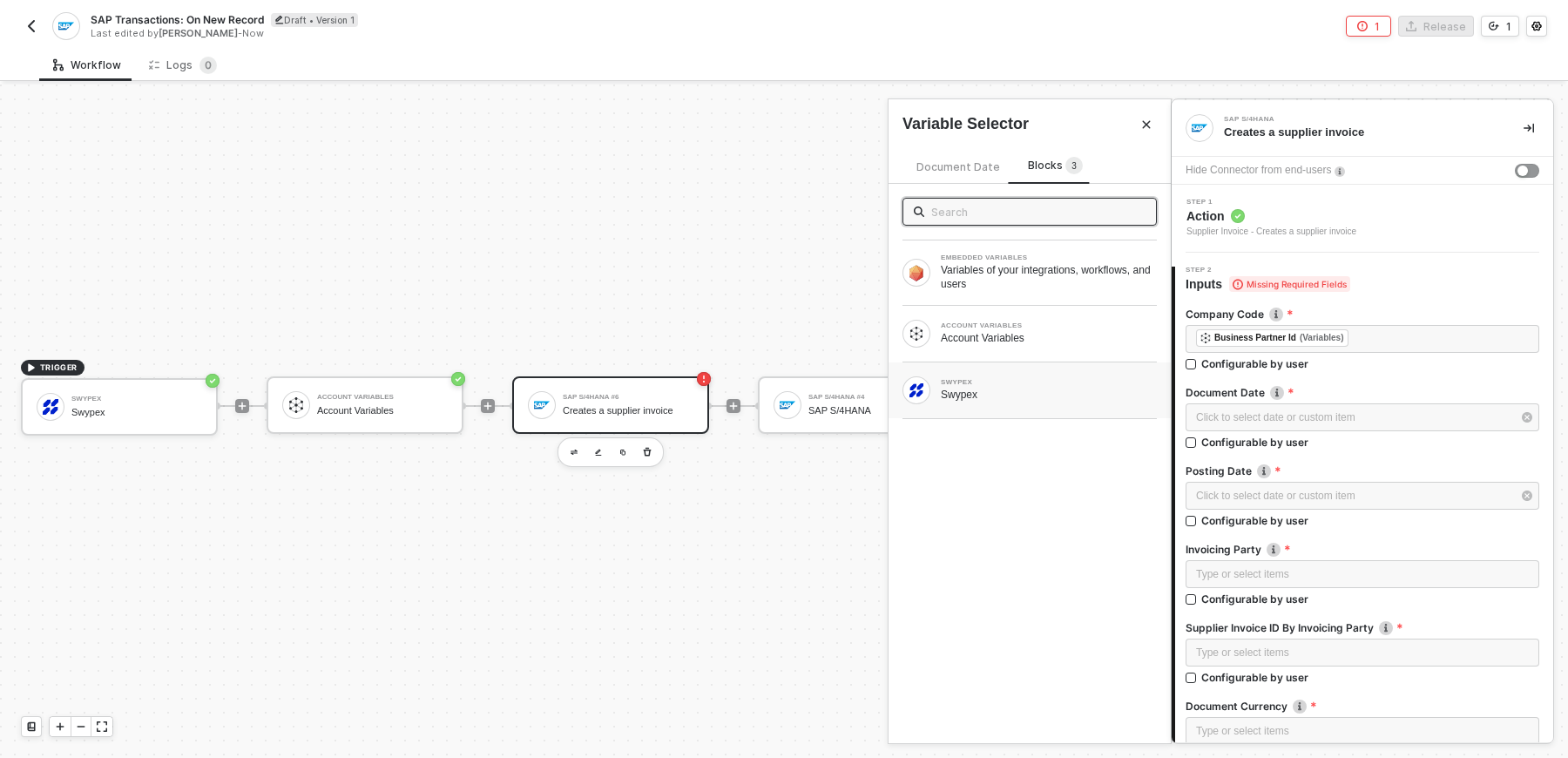
click at [1004, 376] on div "SWYPEX Swypex" at bounding box center [1030, 390] width 255 height 28
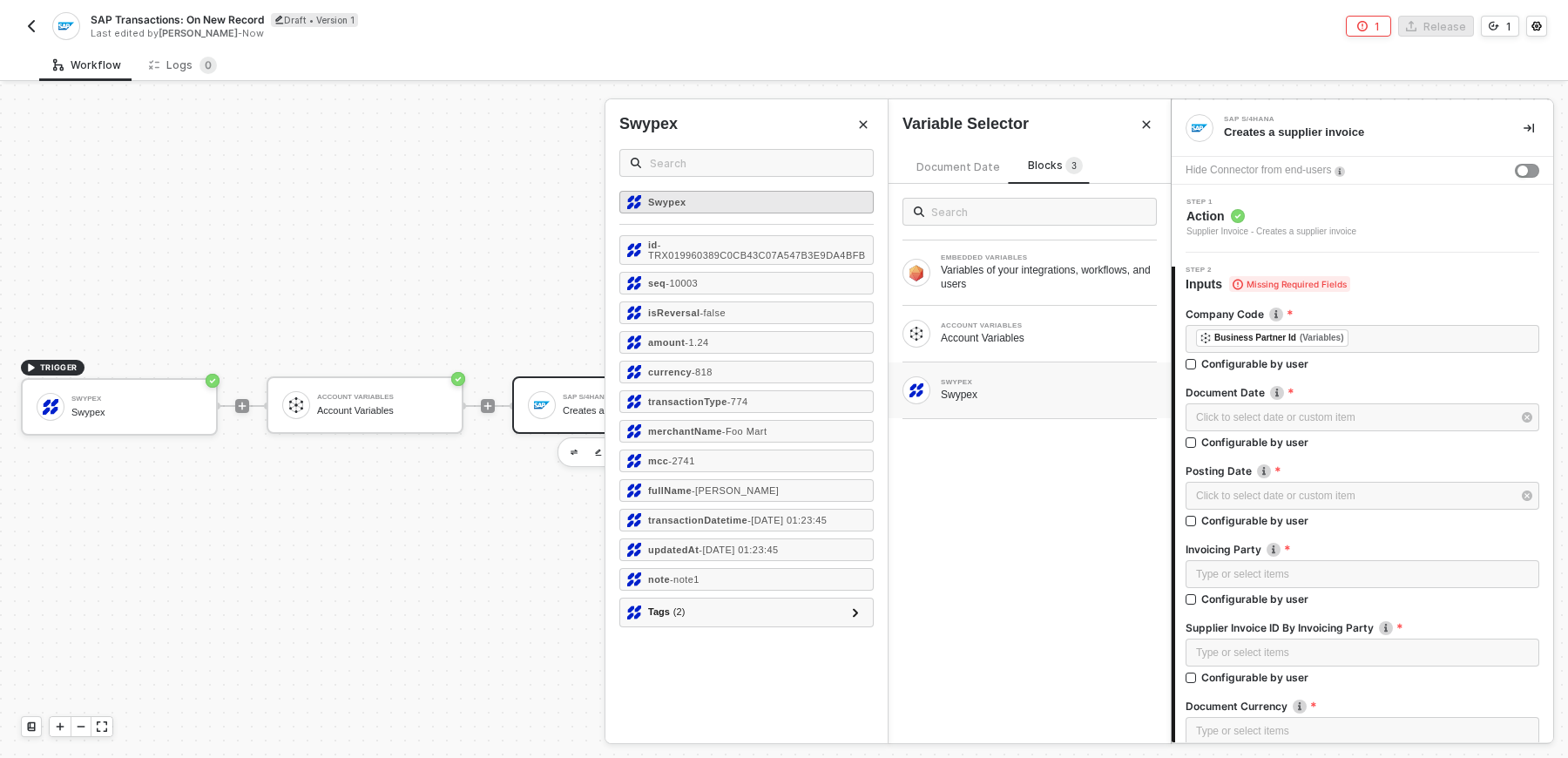
click at [785, 195] on div "Swypex" at bounding box center [747, 202] width 255 height 22
click at [938, 166] on span "Document Date" at bounding box center [959, 167] width 84 height 13
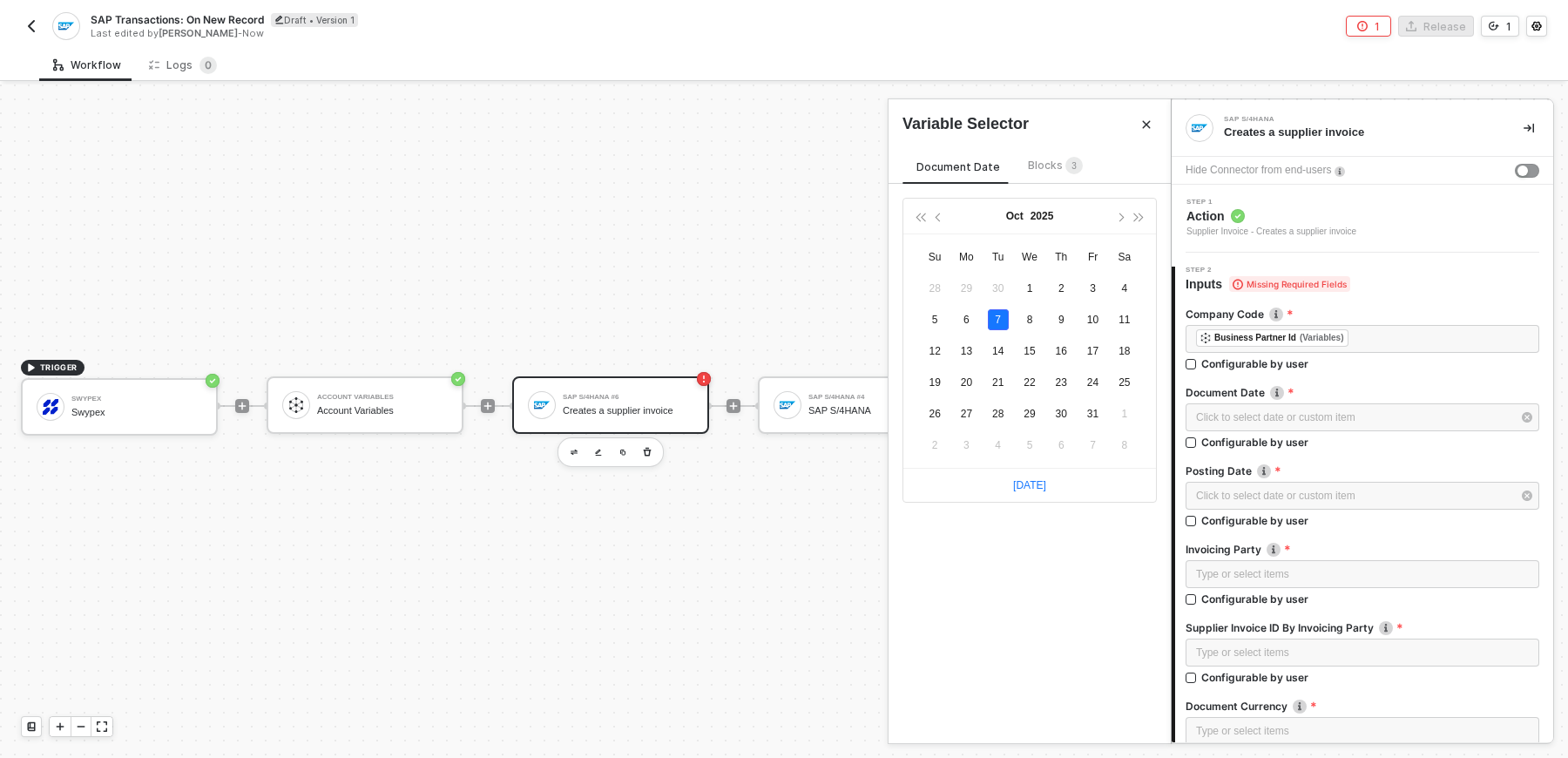
type input "2025-10-07"
click at [1032, 479] on link "Today" at bounding box center [1030, 485] width 33 height 12
click at [1041, 557] on div "Oct 2025 Su Mo Tu We Th Fr Sa 28 29 30 1 2 3 4 5 6 7 8 9 10 11 12 13 14 15 16 1…" at bounding box center [1030, 464] width 282 height 559
click at [1233, 491] on div "Click to select date or custom item ﻿" at bounding box center [1354, 496] width 316 height 17
click at [1027, 486] on link "Today" at bounding box center [1030, 485] width 33 height 12
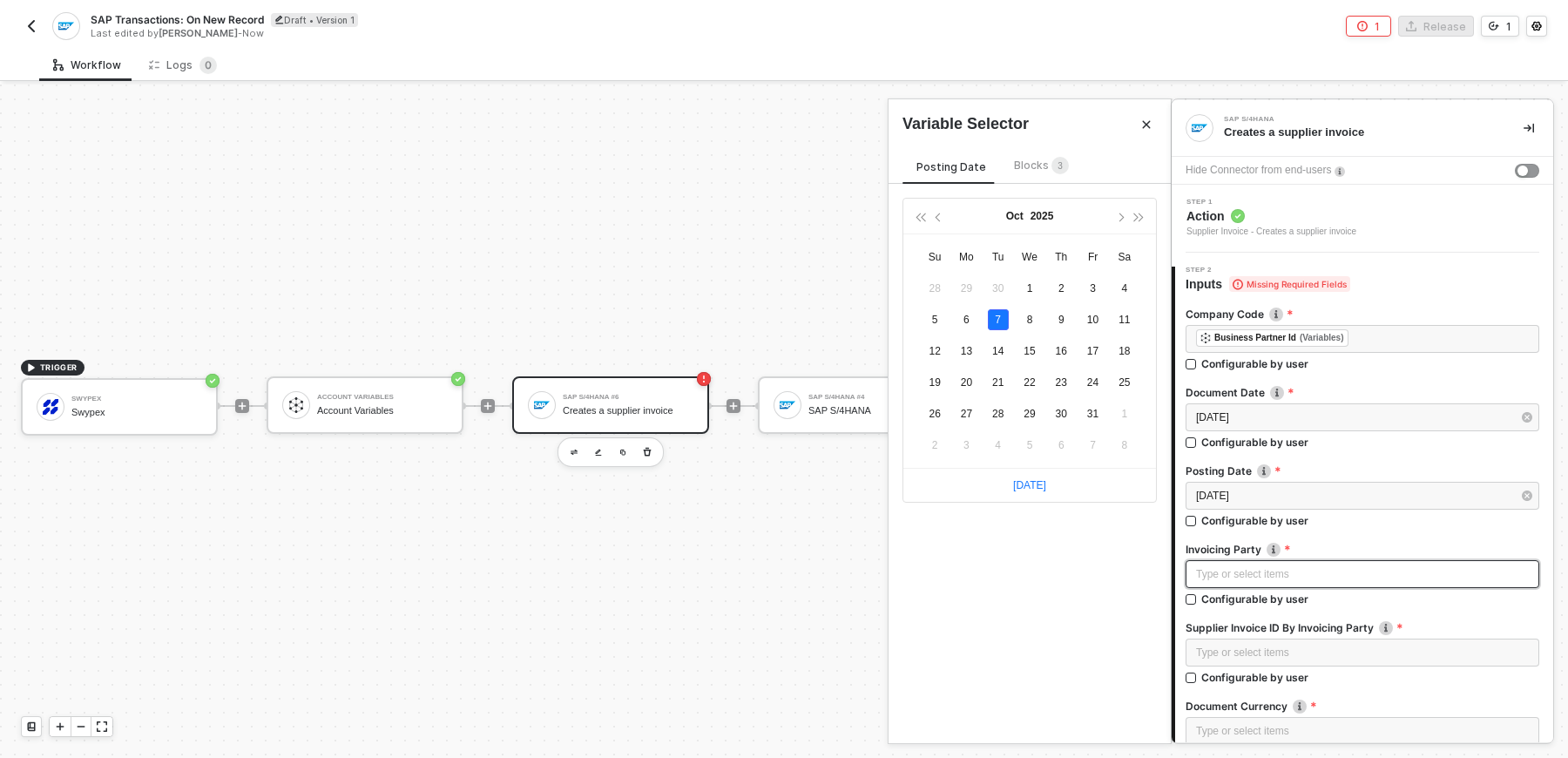
click at [1220, 582] on div "Type or select items ﻿" at bounding box center [1363, 575] width 333 height 17
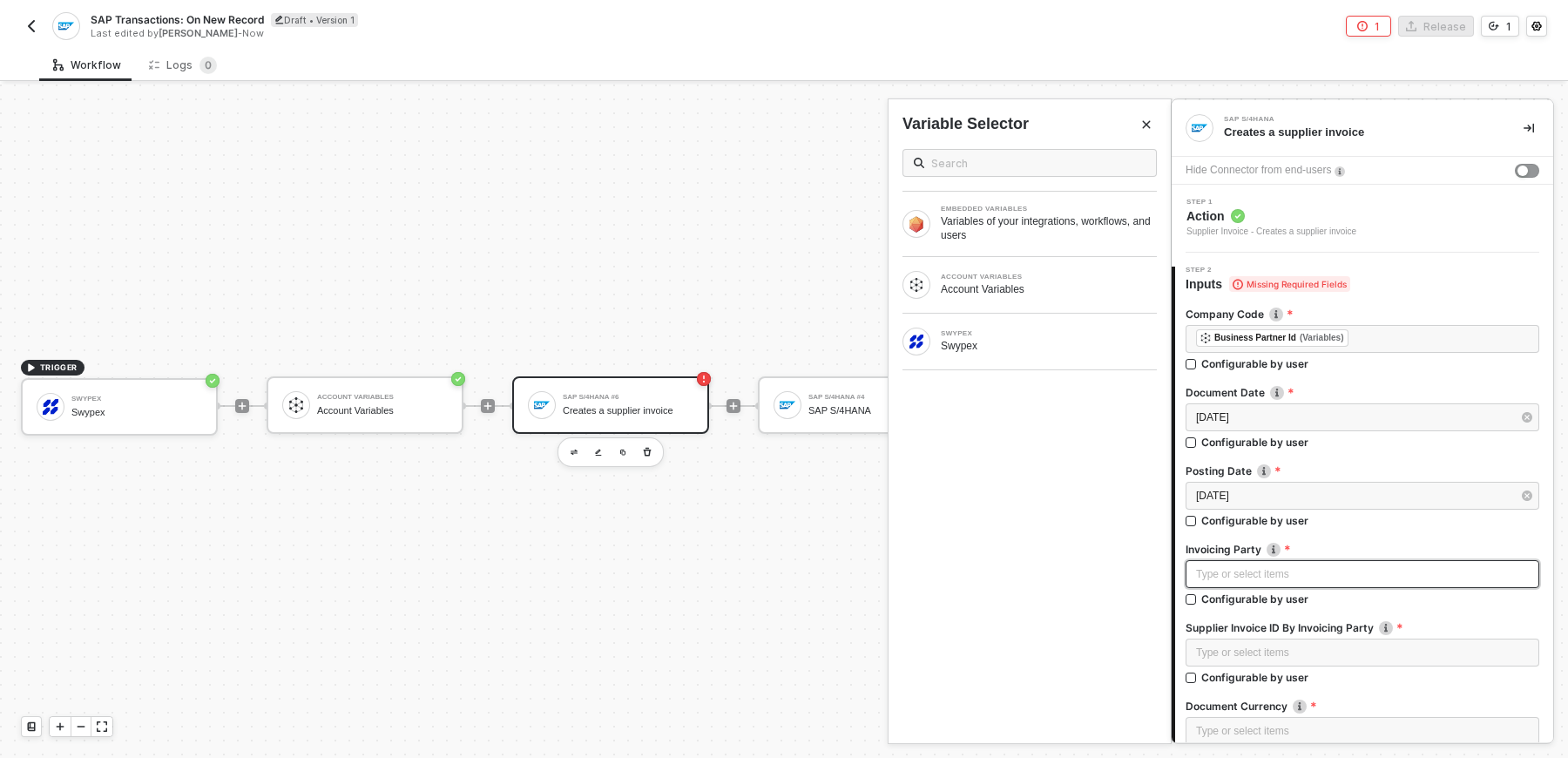
click at [1269, 580] on div "Type or select items ﻿" at bounding box center [1363, 575] width 333 height 17
click at [1079, 296] on div "ACCOUNT VARIABLES Account Variables" at bounding box center [1030, 285] width 255 height 28
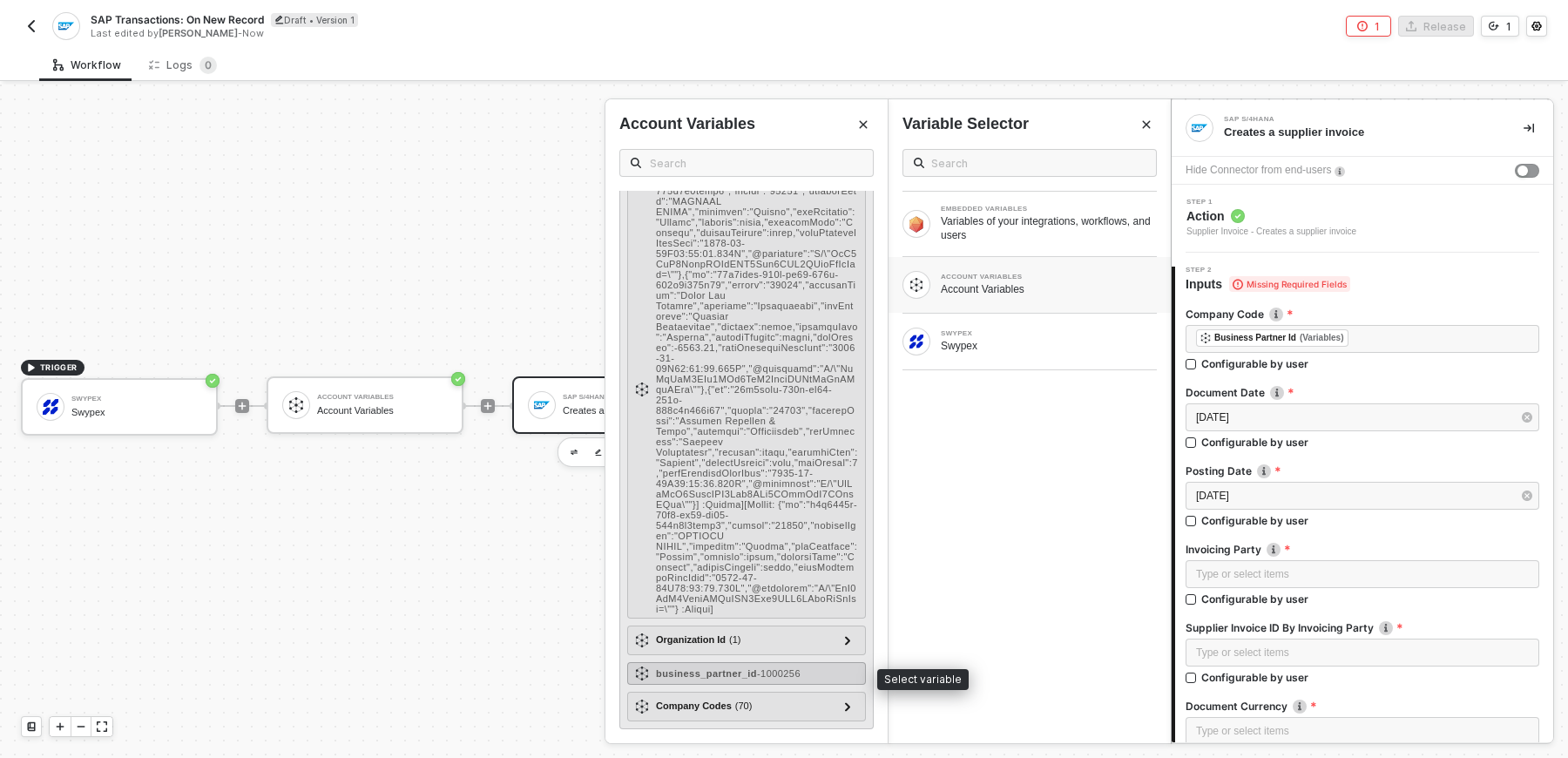
click at [697, 667] on div "business_partner_id - 1000256" at bounding box center [746, 673] width 239 height 22
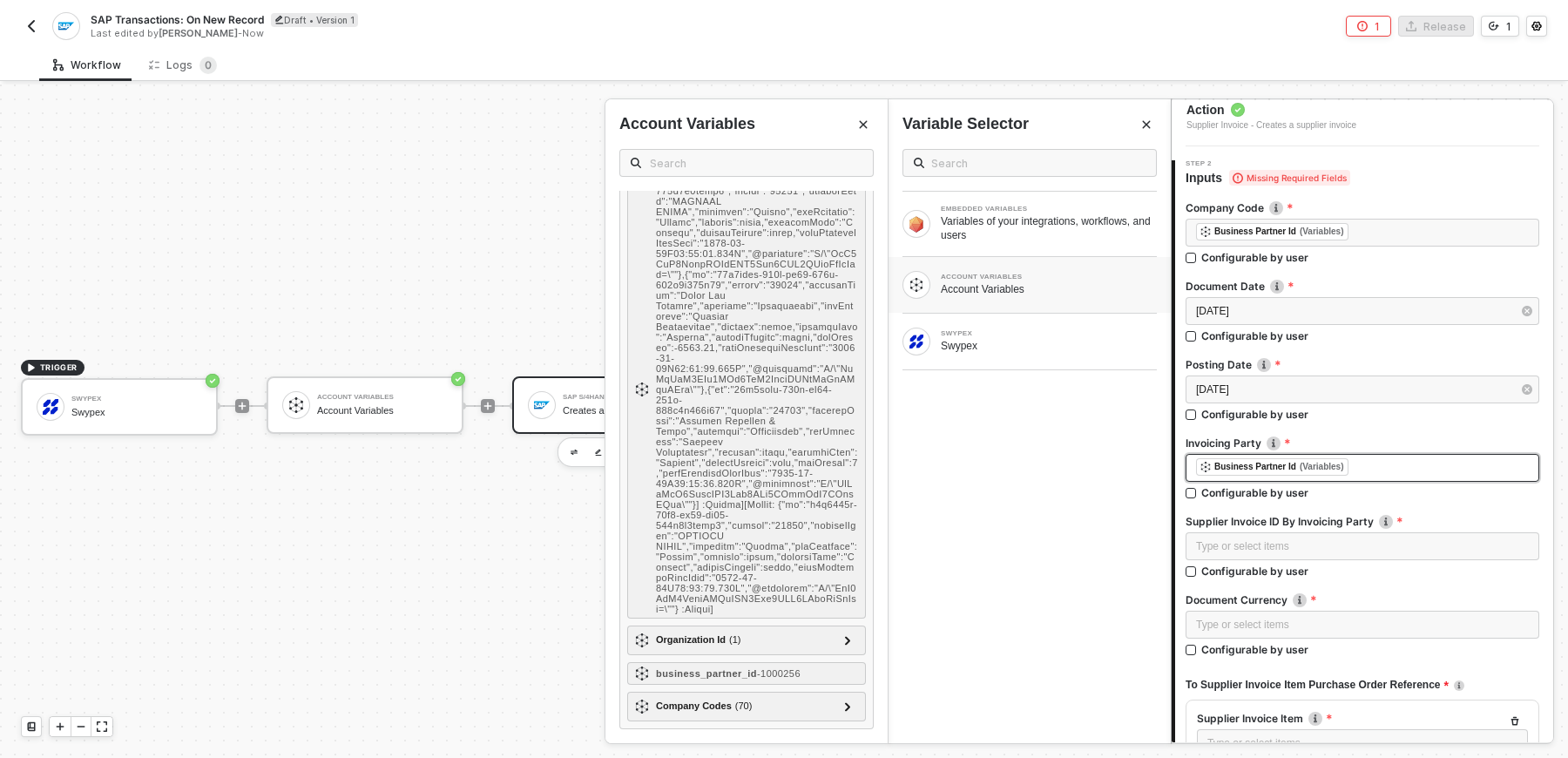
scroll to position [94, 0]
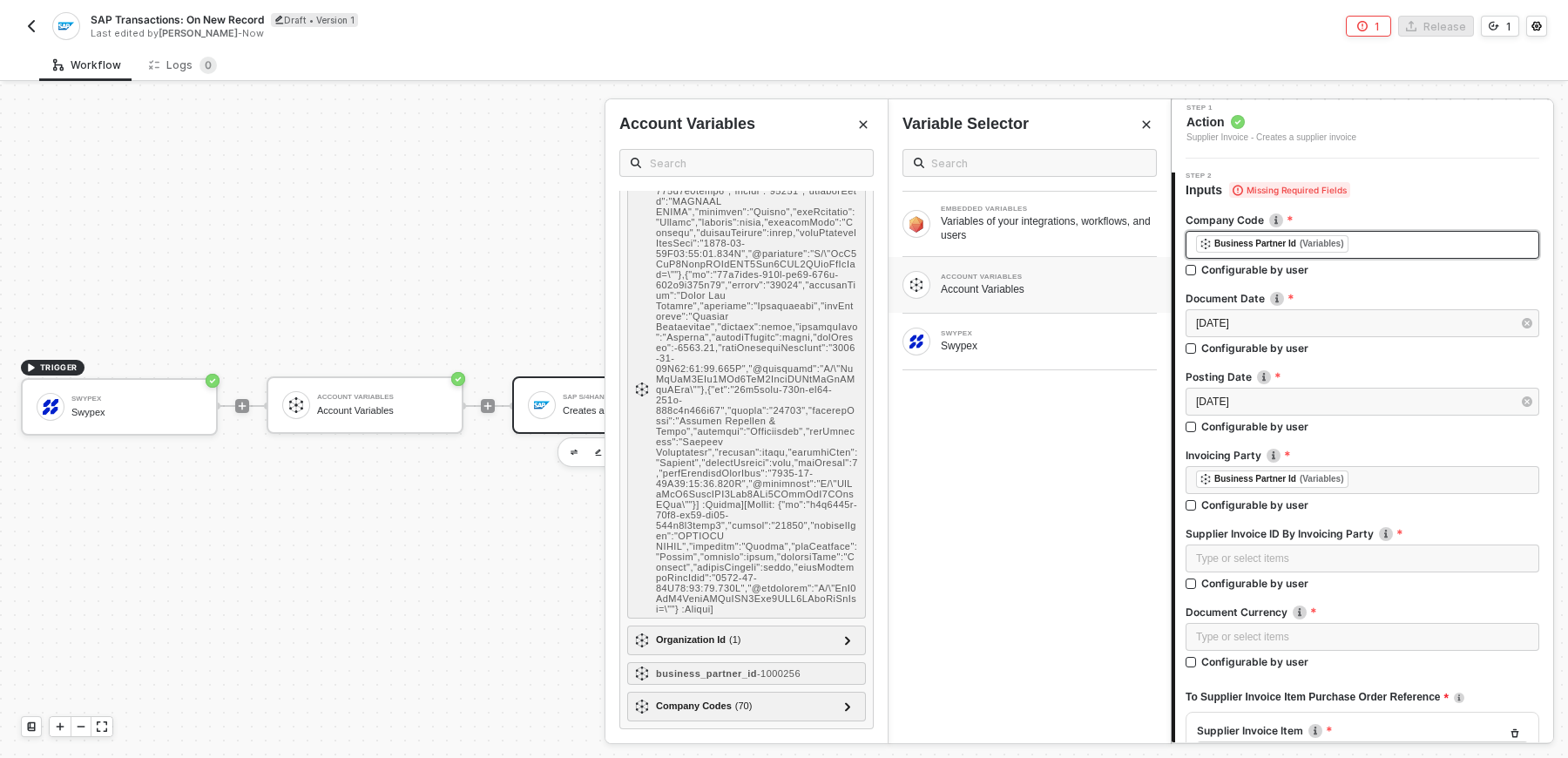
click at [1418, 250] on div "﻿ ﻿ Business Partner Id (Variables) ﻿" at bounding box center [1363, 244] width 333 height 20
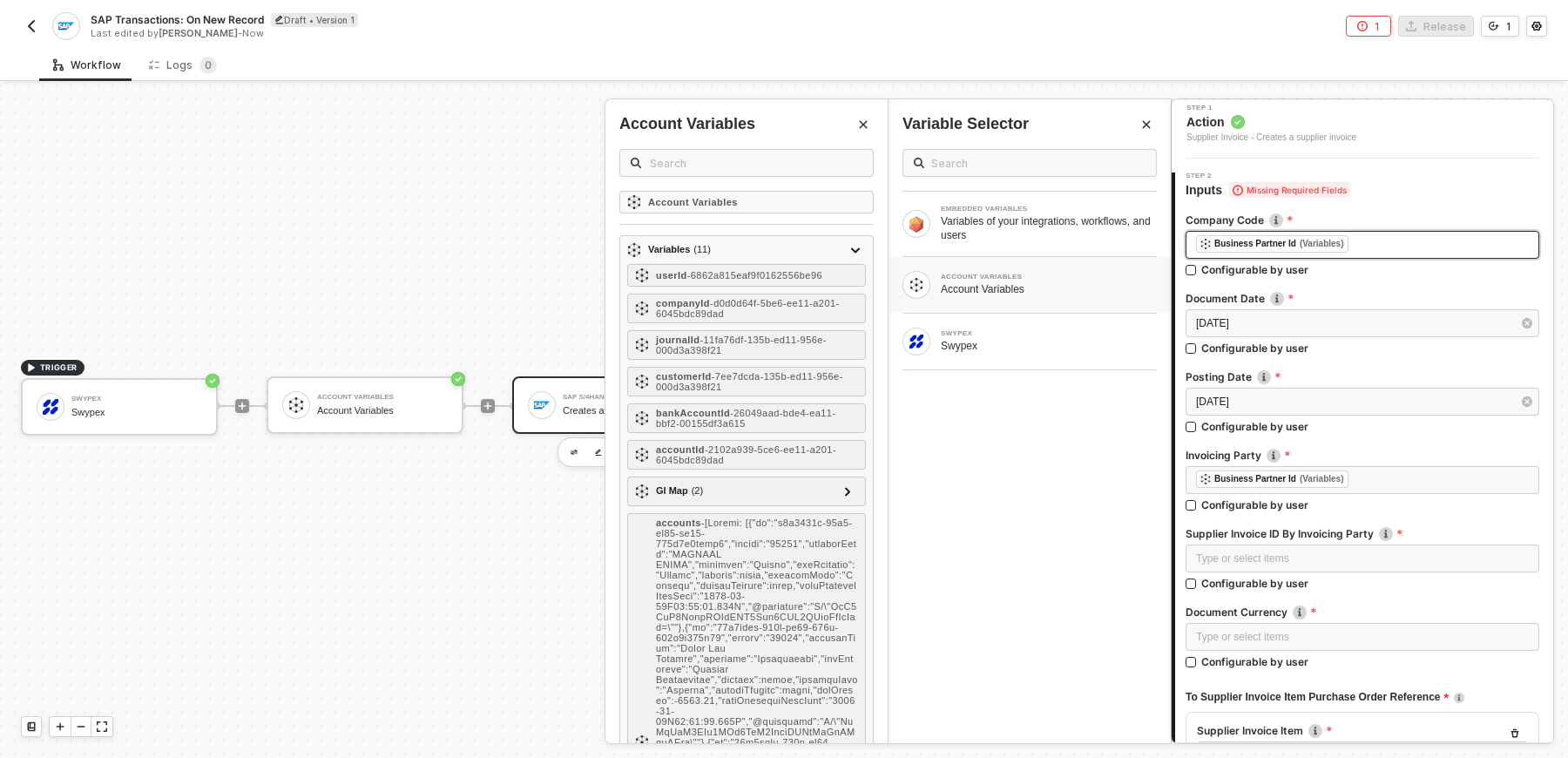
click at [1418, 250] on div "﻿ ﻿ Business Partner Id (Variables) ﻿" at bounding box center [1363, 244] width 333 height 20
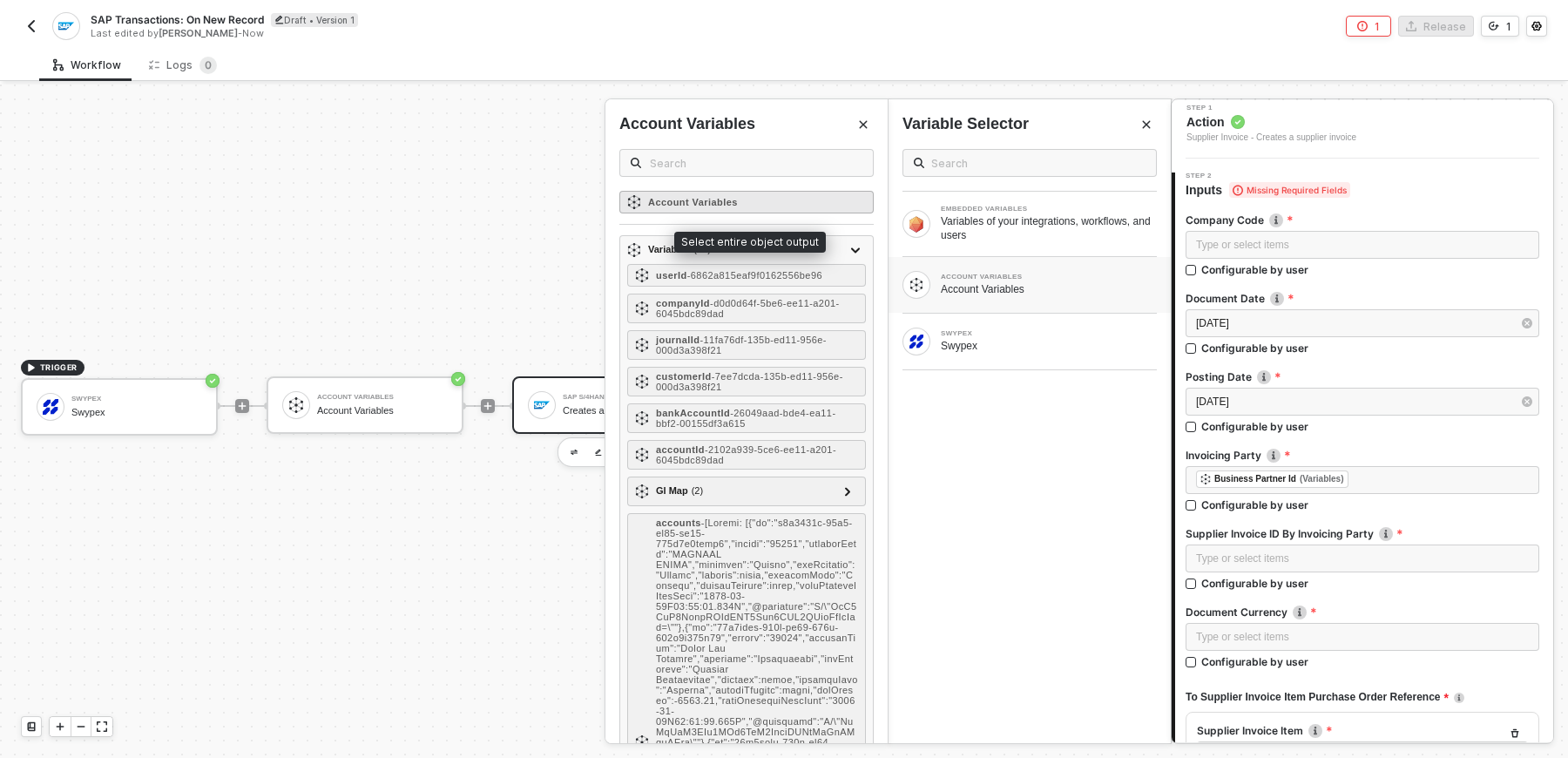
click at [721, 203] on strong "Account Variables" at bounding box center [693, 202] width 90 height 10
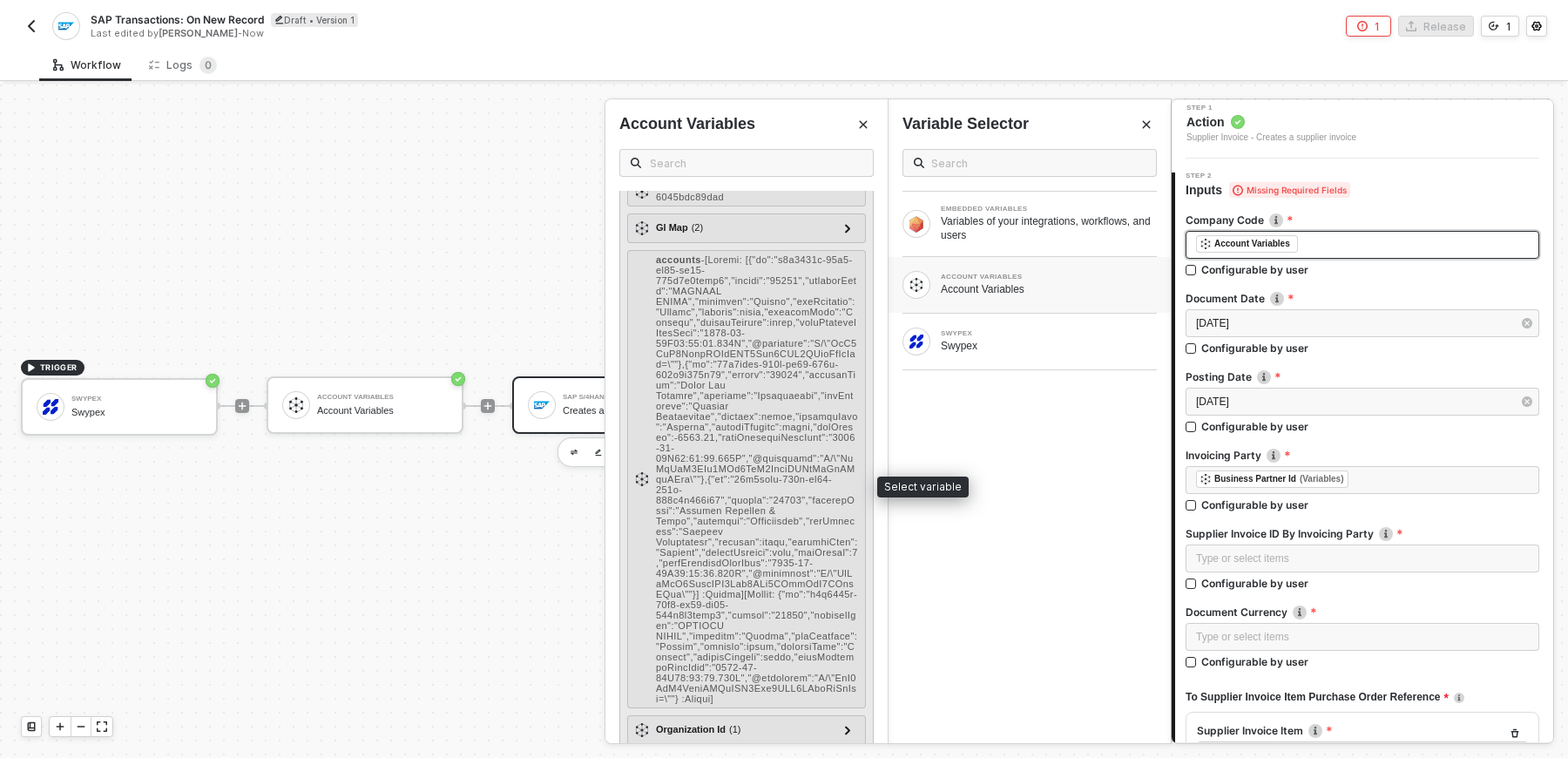
scroll to position [363, 0]
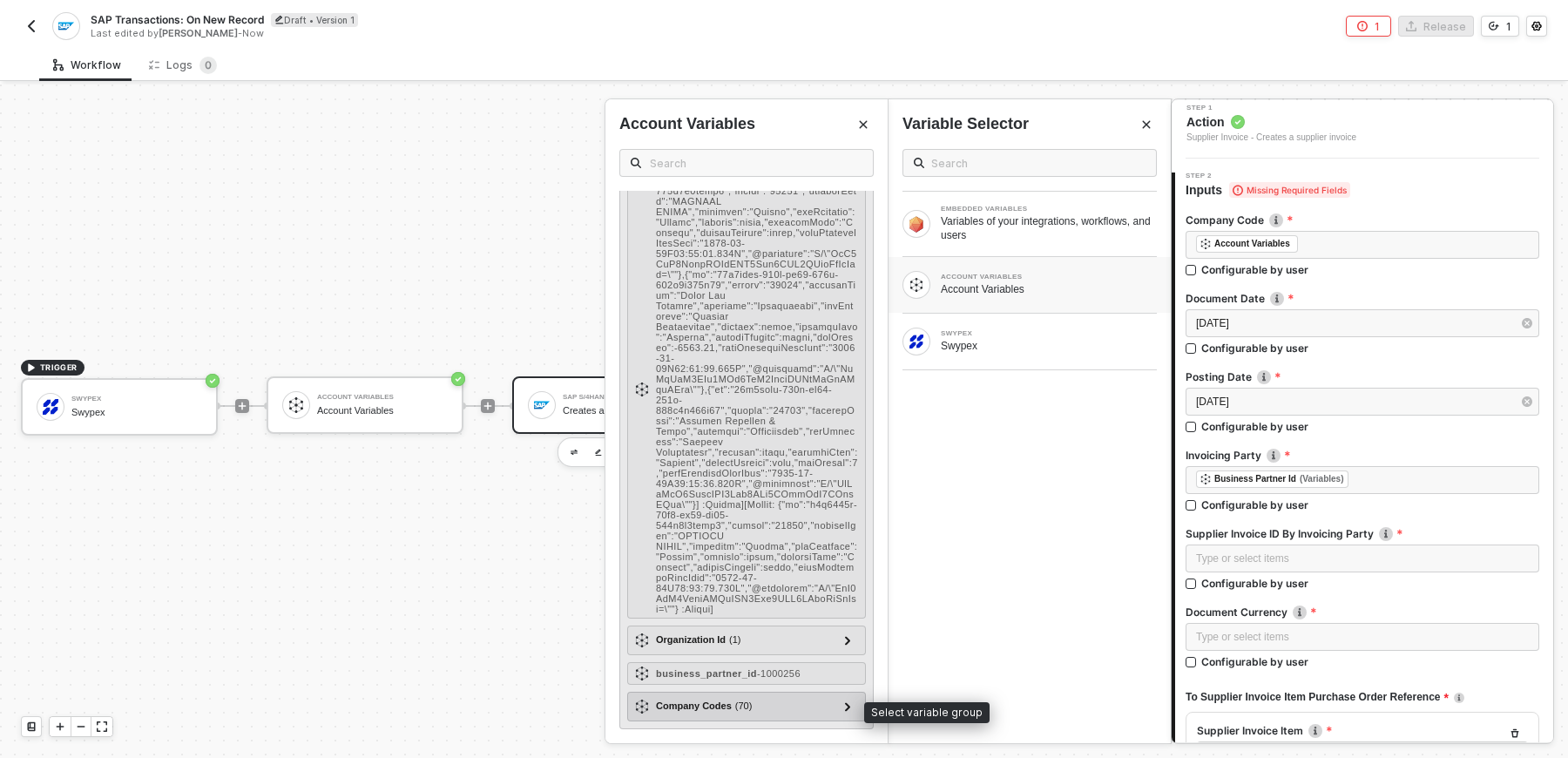
click at [733, 701] on div "Company Codes ( 70 )" at bounding box center [703, 706] width 96 height 15
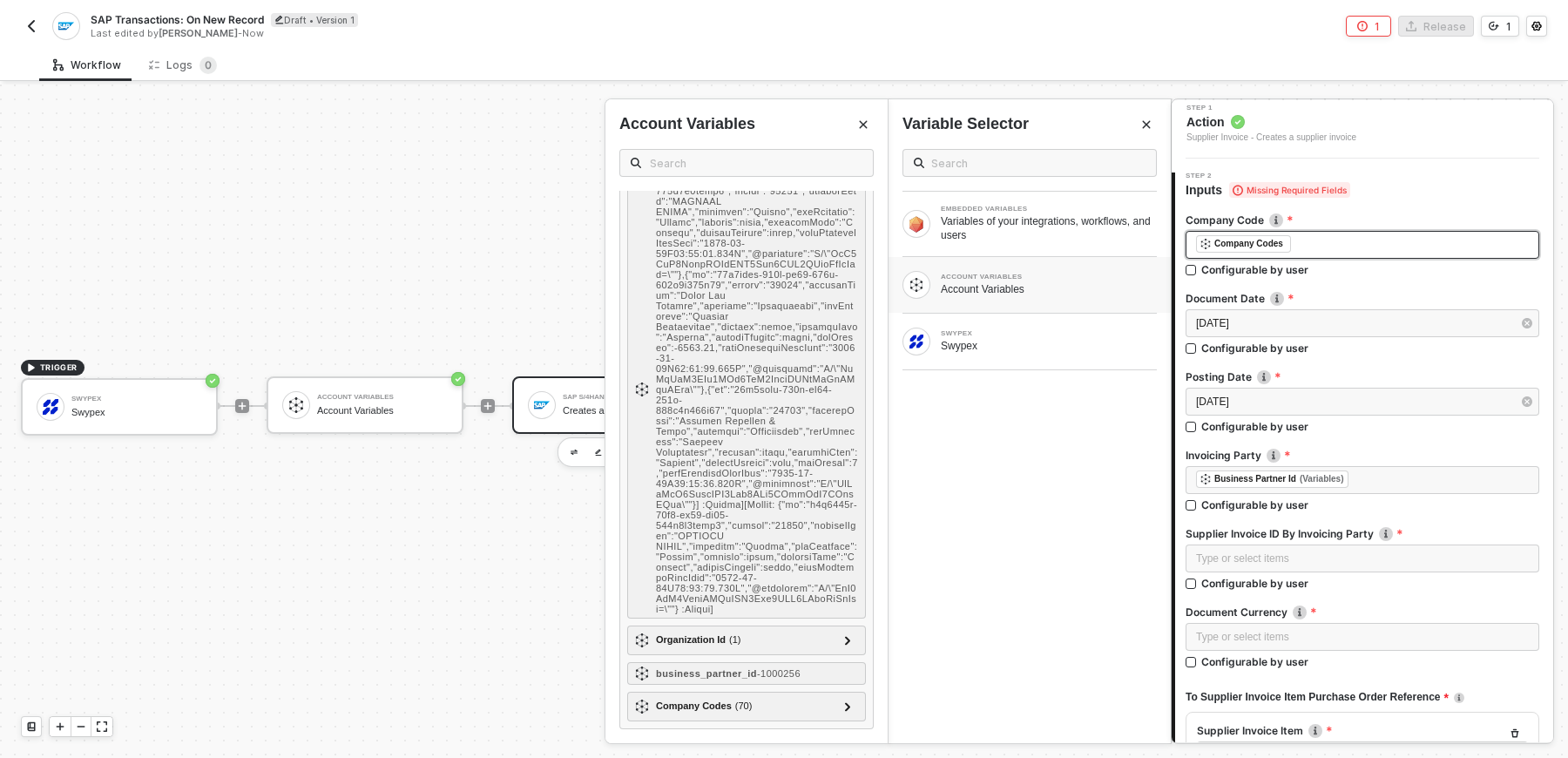
click at [1398, 251] on div "﻿ ﻿ Company Codes ﻿" at bounding box center [1363, 244] width 333 height 20
click at [1243, 245] on div "Company Codes" at bounding box center [1249, 243] width 69 height 16
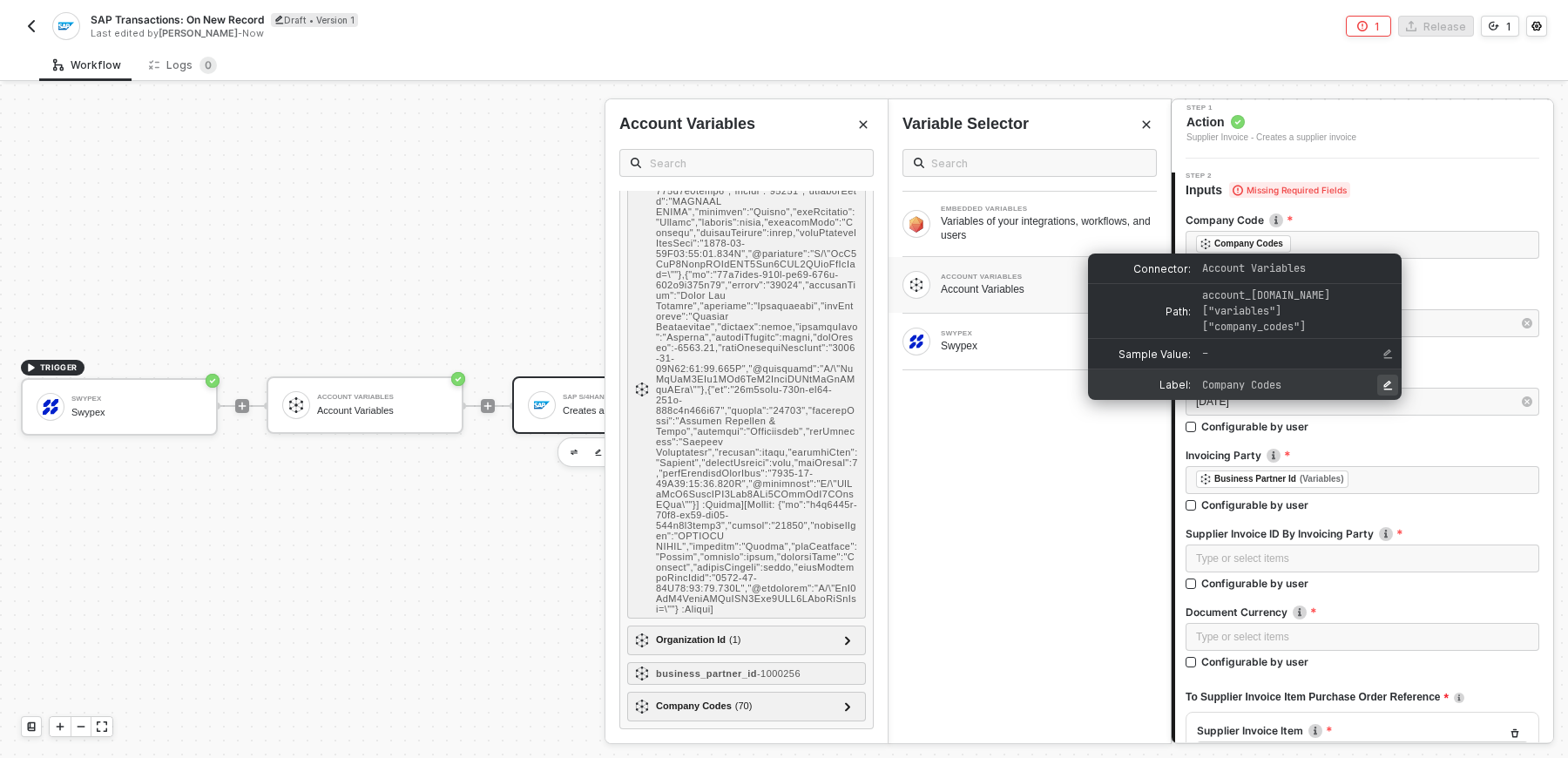
click at [1385, 380] on icon "Edit Label" at bounding box center [1388, 385] width 8 height 9
click at [1442, 264] on label "Configurable by user" at bounding box center [1363, 269] width 354 height 15
click at [1198, 265] on input "Configurable by user" at bounding box center [1192, 270] width 12 height 12
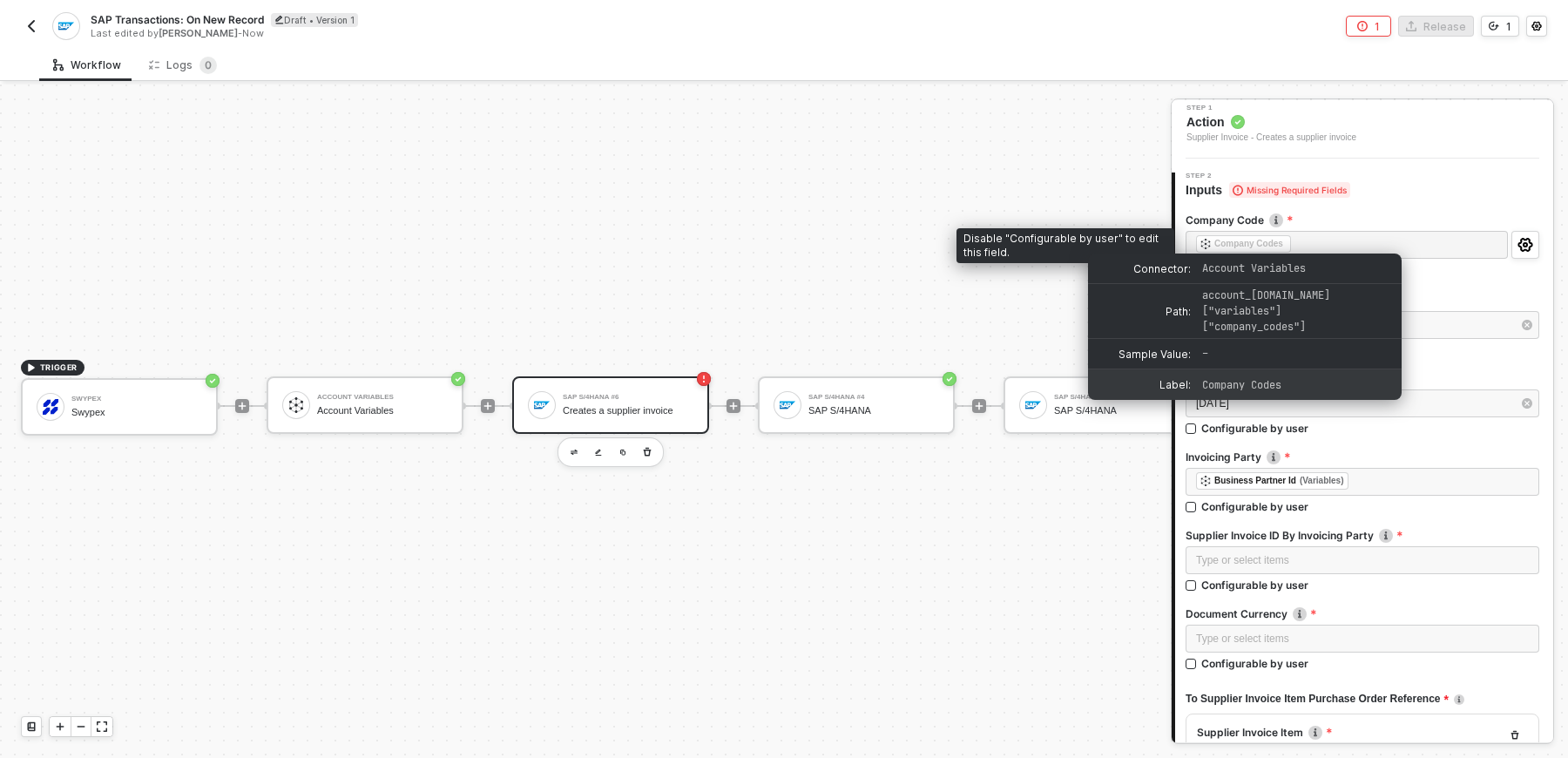
click at [1419, 246] on div "﻿ ﻿ Company Codes ﻿" at bounding box center [1347, 247] width 322 height 32
click at [1400, 231] on div "﻿ ﻿ Company Codes ﻿" at bounding box center [1347, 247] width 322 height 32
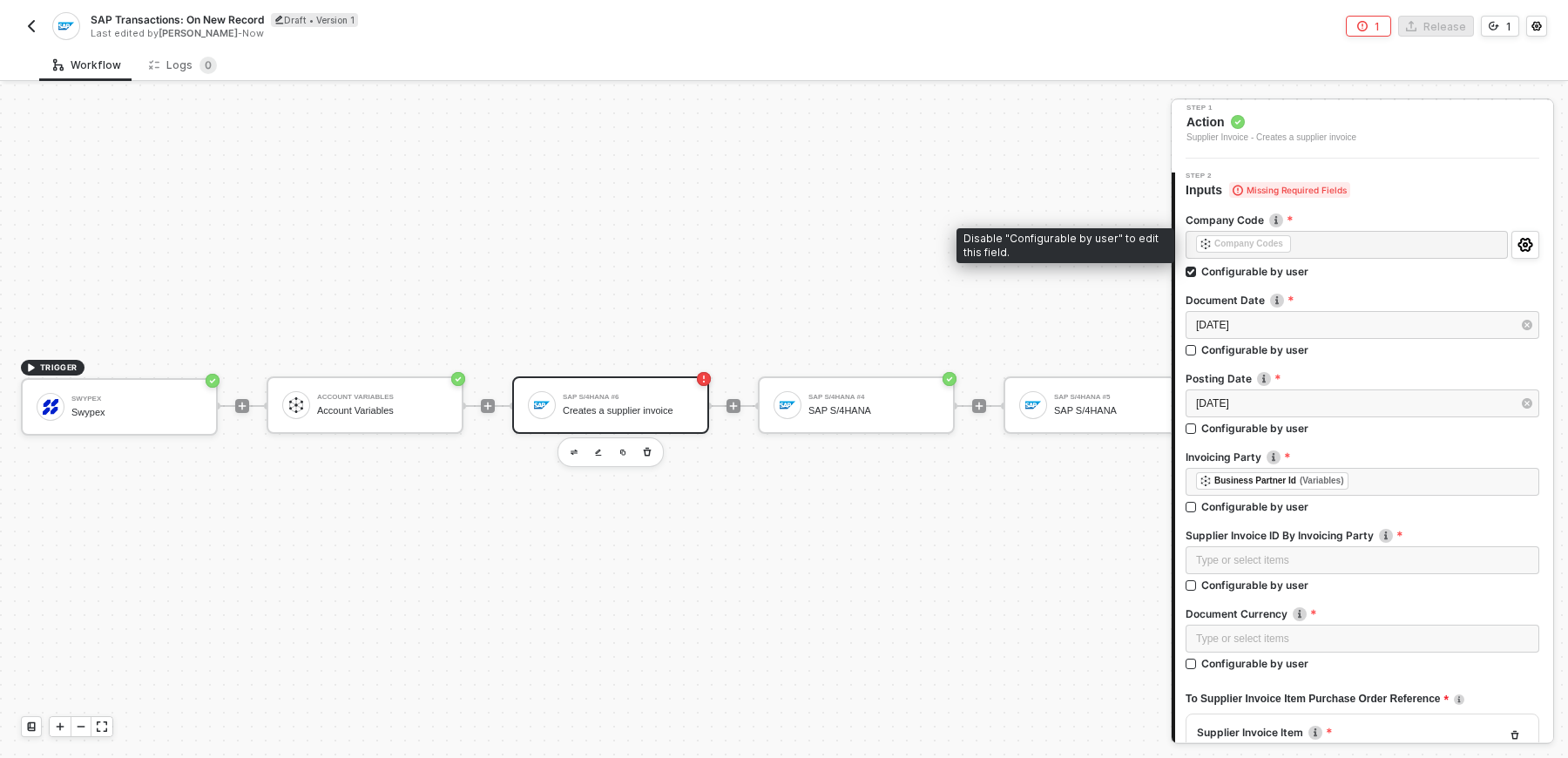
click at [1270, 261] on div "﻿ ﻿ Company Codes ﻿" at bounding box center [1347, 248] width 322 height 33
click at [1189, 267] on input "Configurable by user" at bounding box center [1192, 272] width 12 height 12
checkbox input "false"
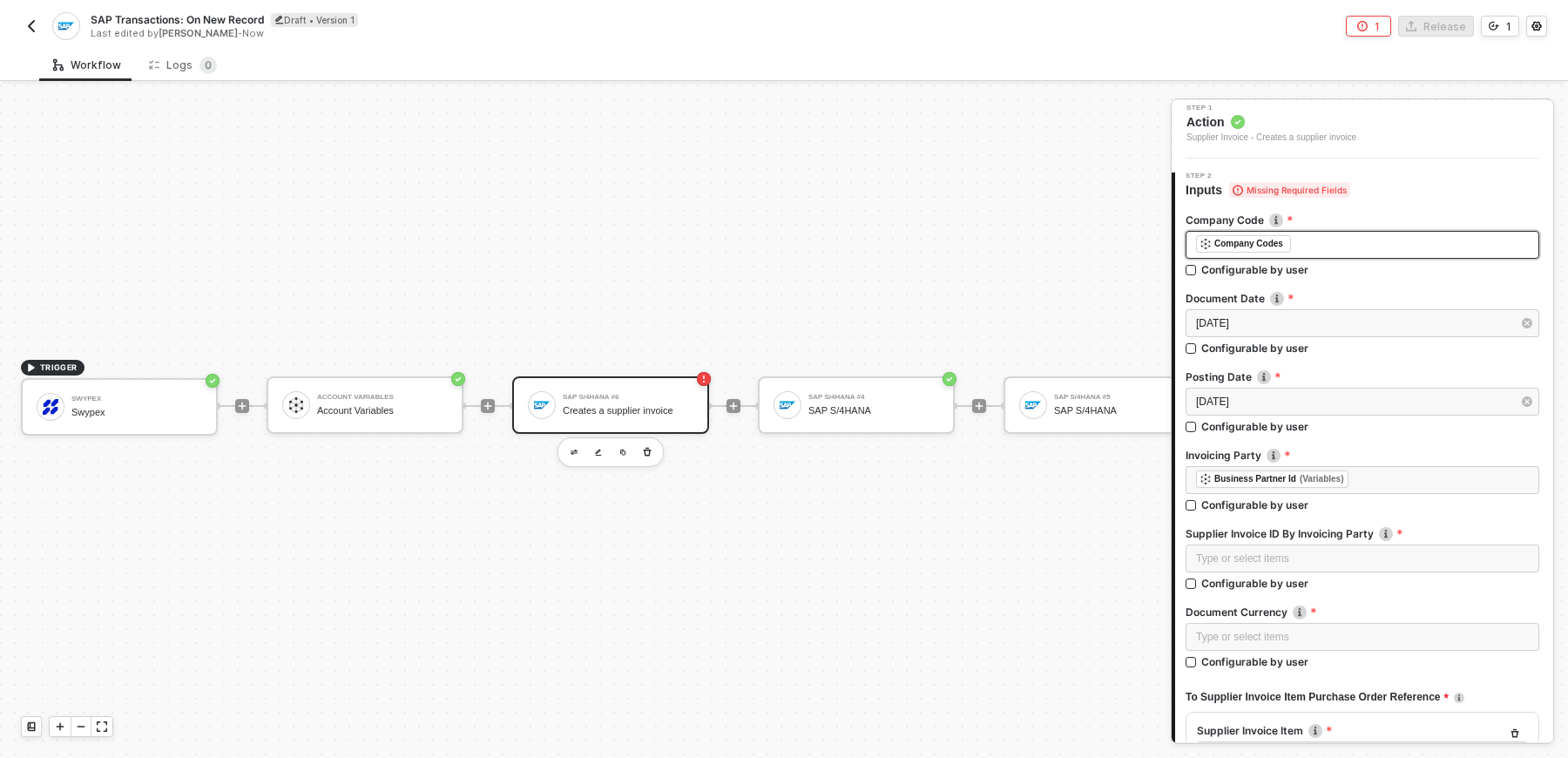
click at [1338, 253] on div "﻿ ﻿ Company Codes ﻿" at bounding box center [1363, 245] width 354 height 28
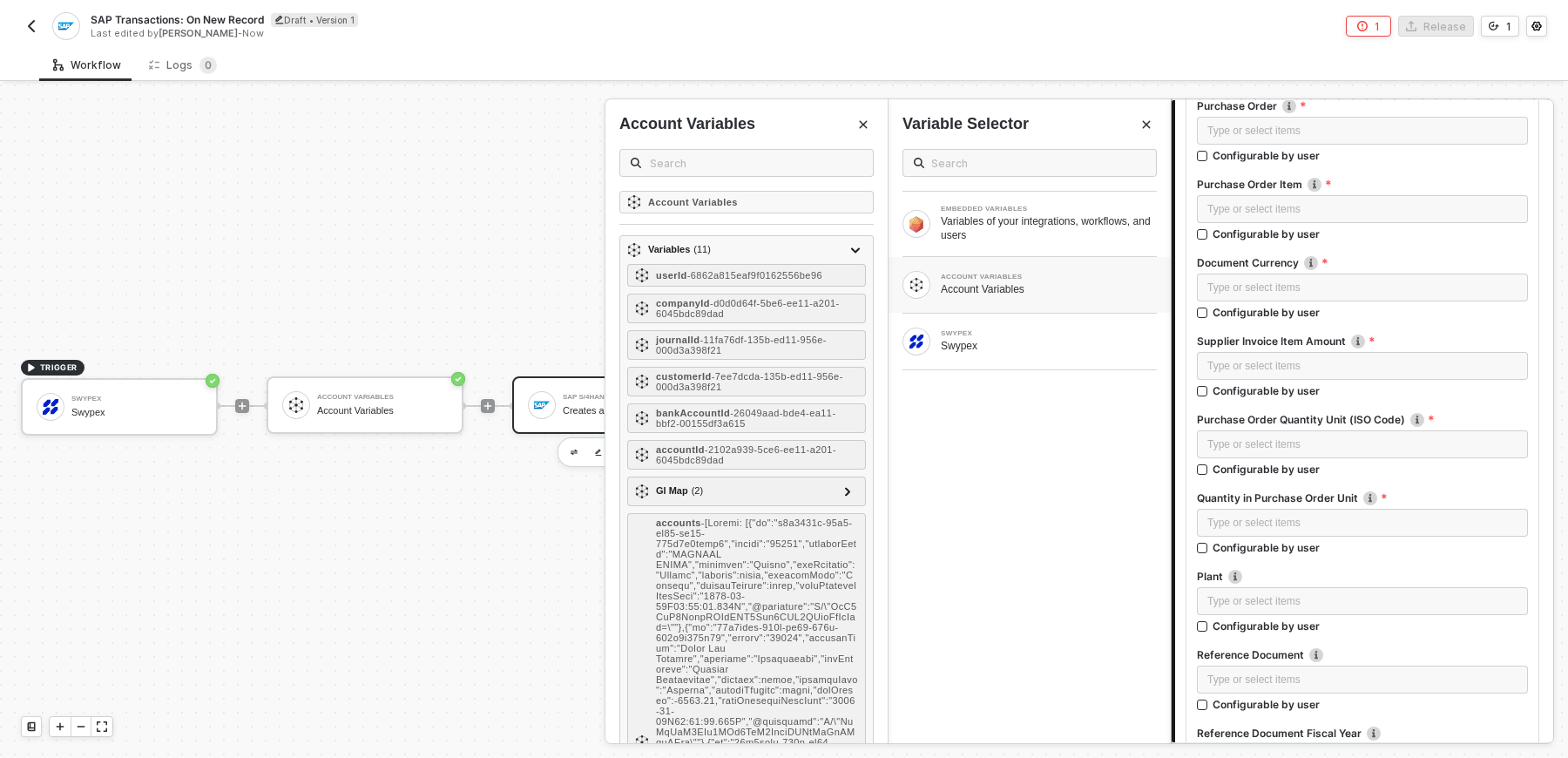
scroll to position [507, 0]
